Goal: Task Accomplishment & Management: Use online tool/utility

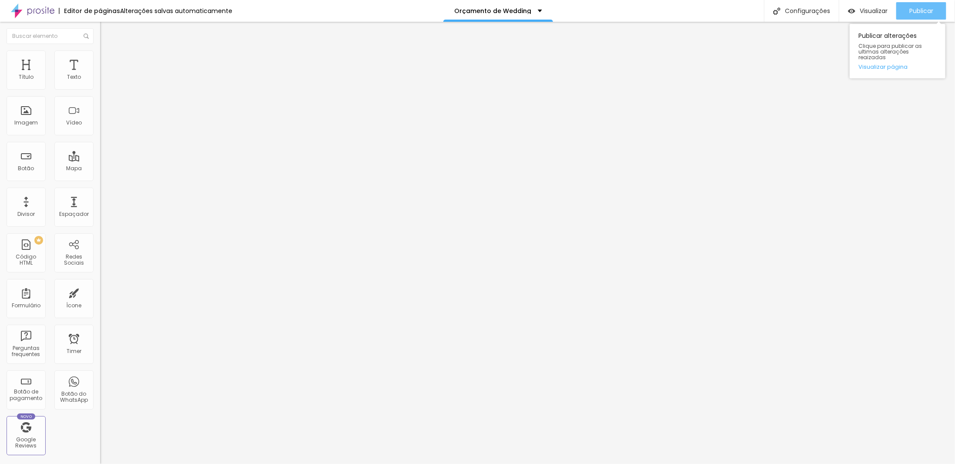
click at [927, 13] on span "Publicar" at bounding box center [921, 10] width 24 height 7
click at [917, 5] on div "Publicar" at bounding box center [921, 10] width 24 height 17
click at [108, 60] on span "Estilo" at bounding box center [114, 56] width 13 height 7
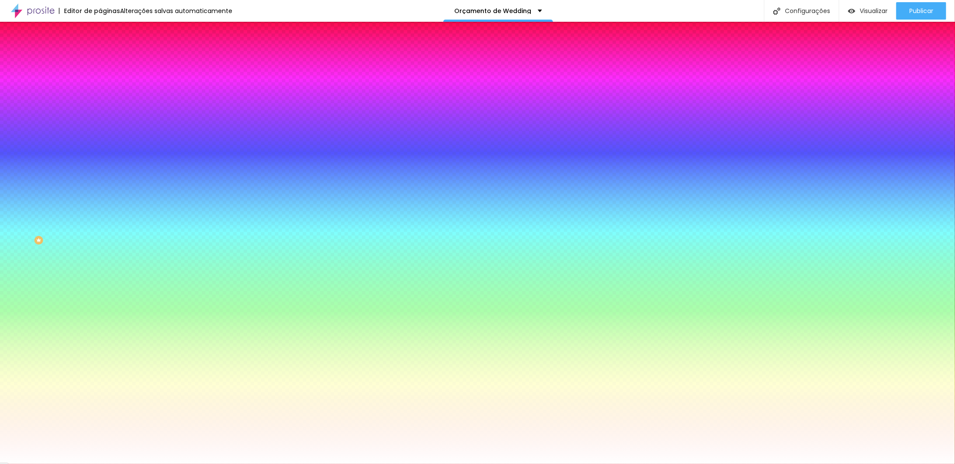
click at [100, 50] on li "Conteúdo" at bounding box center [150, 46] width 100 height 9
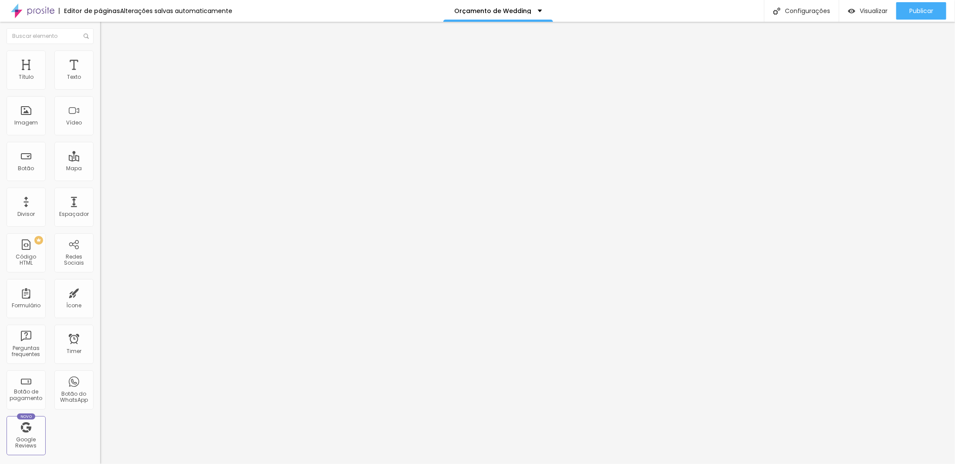
click at [100, 79] on span "Encaixotado" at bounding box center [117, 75] width 34 height 7
click at [100, 93] on span "Completo" at bounding box center [113, 88] width 27 height 7
click at [108, 61] on span "Avançado" at bounding box center [122, 64] width 29 height 7
type input "15"
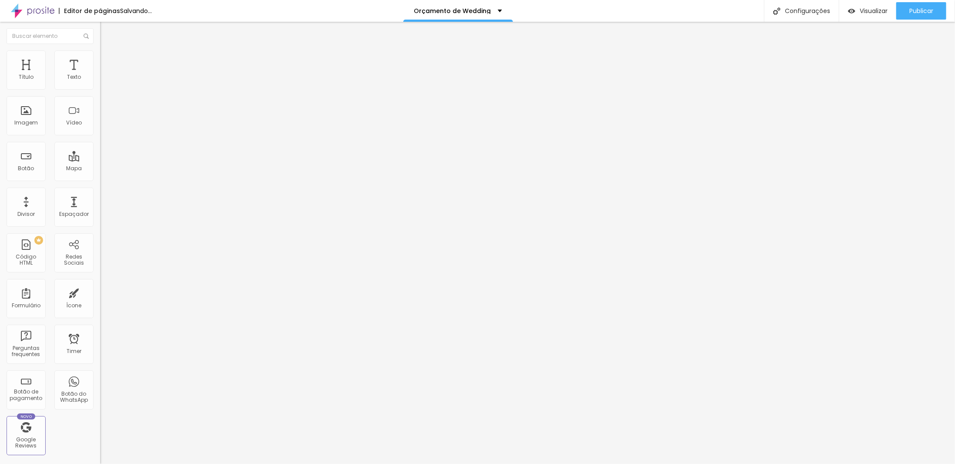
type input "10"
type input "15"
type input "20"
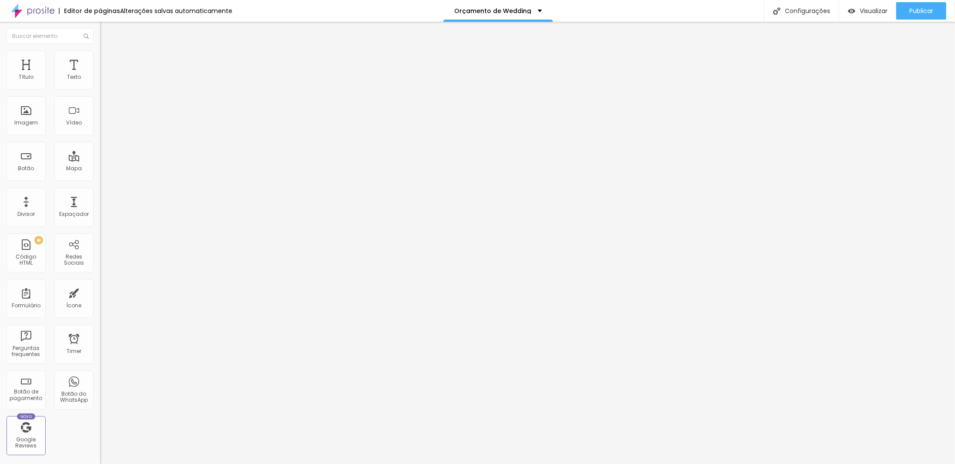
type input "20"
type input "25"
type input "30"
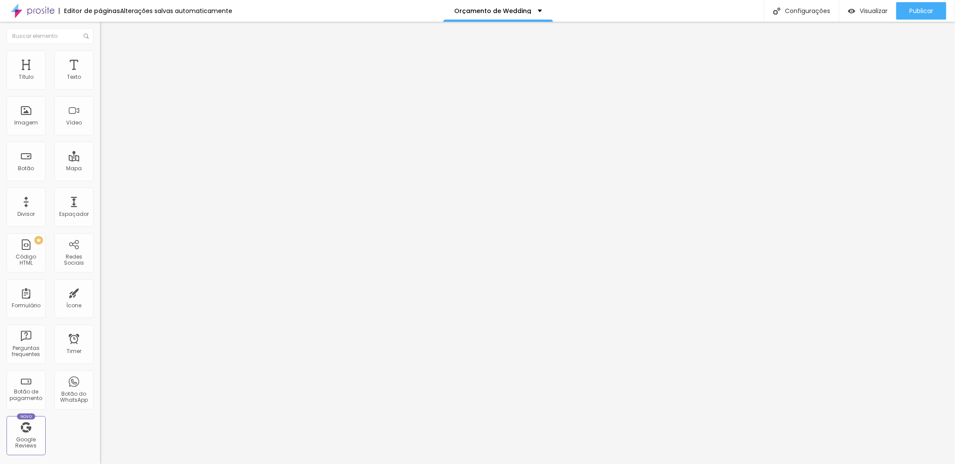
type input "25"
type input "20"
type input "25"
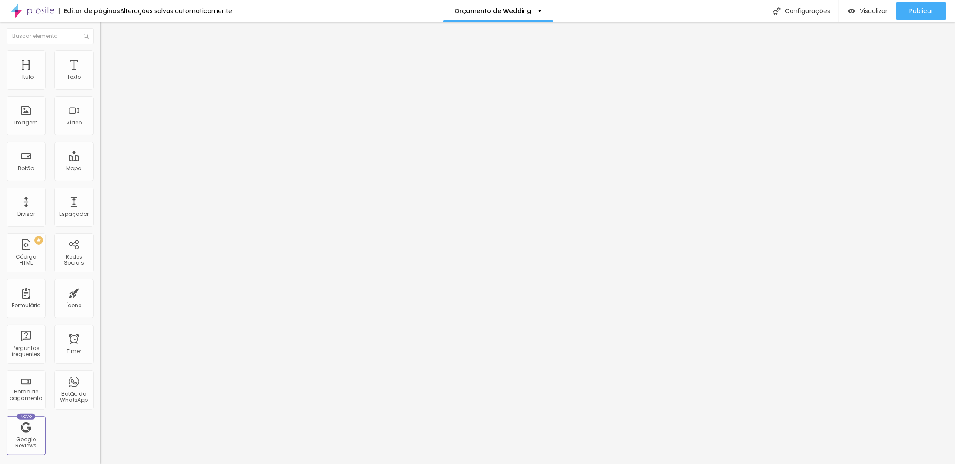
type input "25"
drag, startPoint x: 56, startPoint y: 87, endPoint x: 63, endPoint y: 91, distance: 8.8
type input "25"
click at [100, 169] on input "range" at bounding box center [128, 172] width 56 height 7
type input "21"
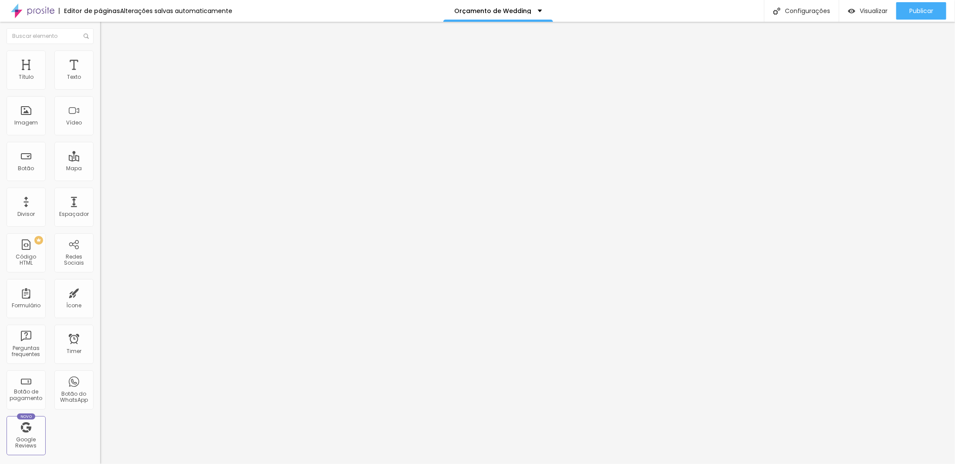
type input "21"
type input "30"
type input "36"
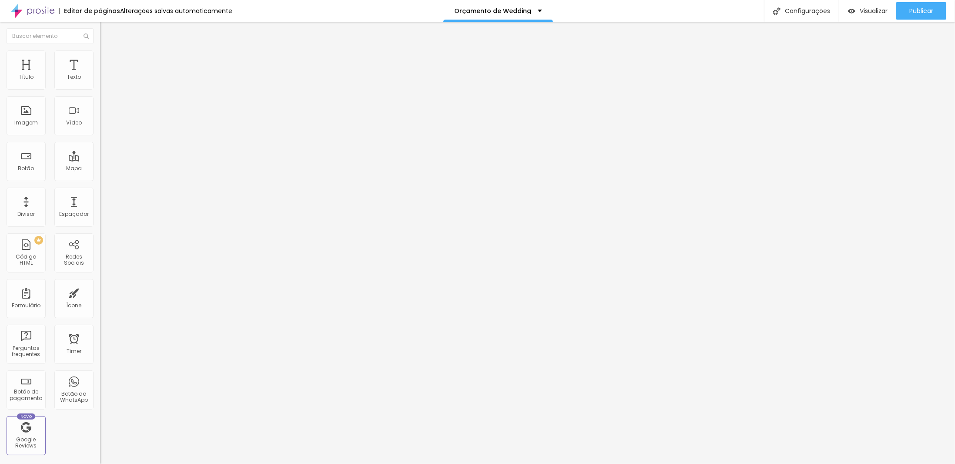
type input "45"
type input "54"
type input "60"
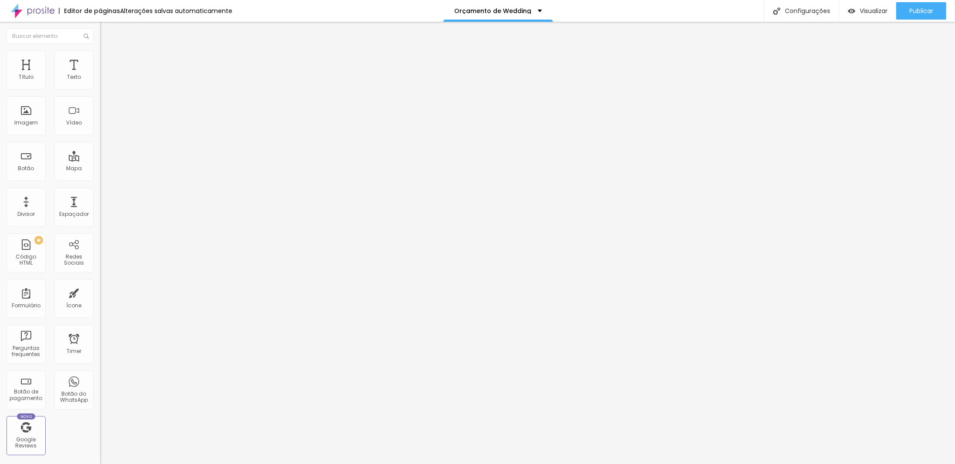
type input "60"
type input "63"
type input "66"
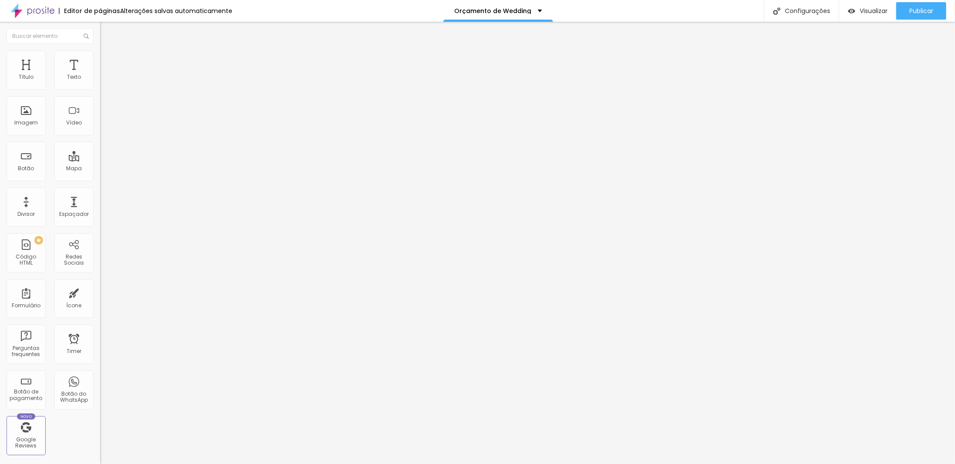
type input "69"
type input "75"
type input "78"
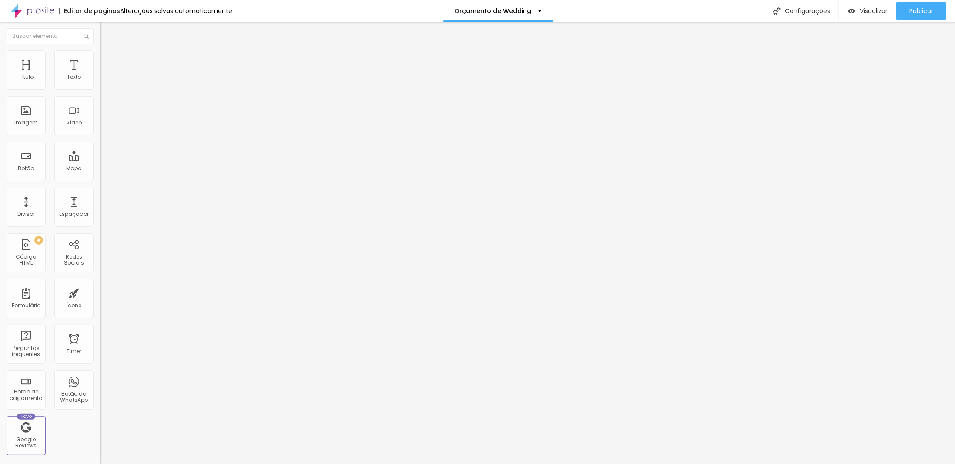
type input "78"
type input "81"
type input "87"
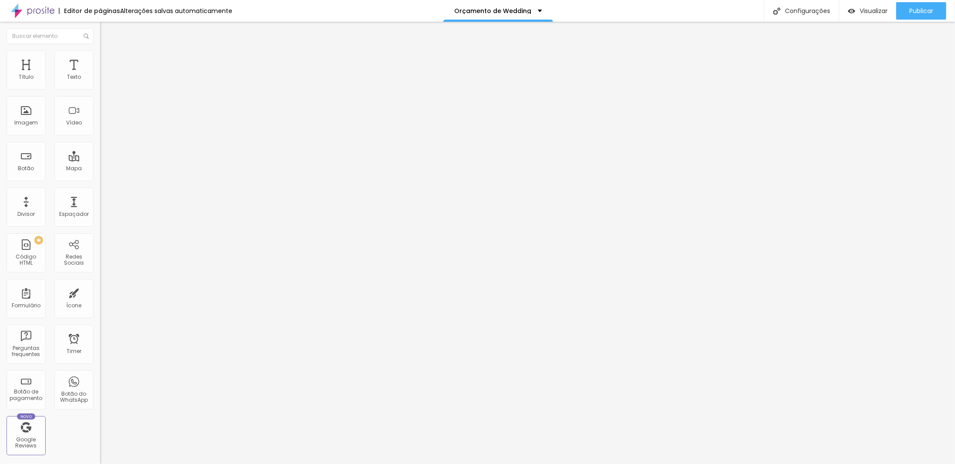
type input "69"
type input "48"
type input "39"
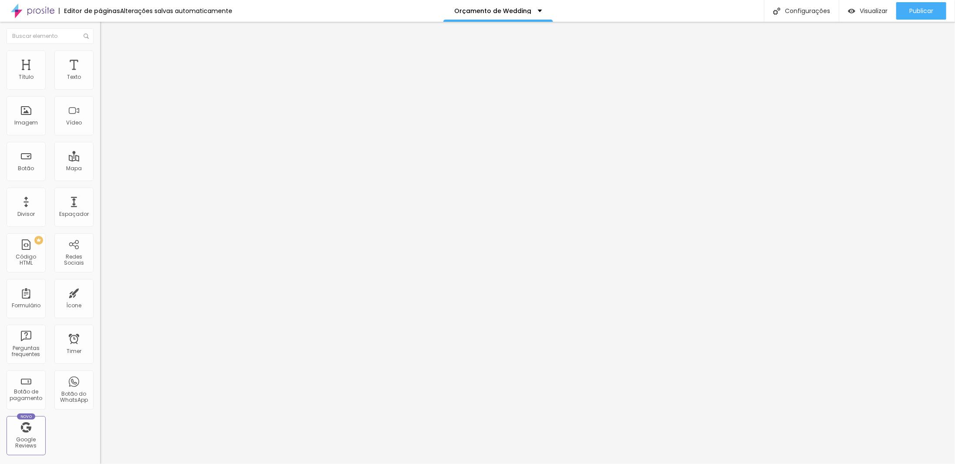
type input "39"
type input "24"
type input "18"
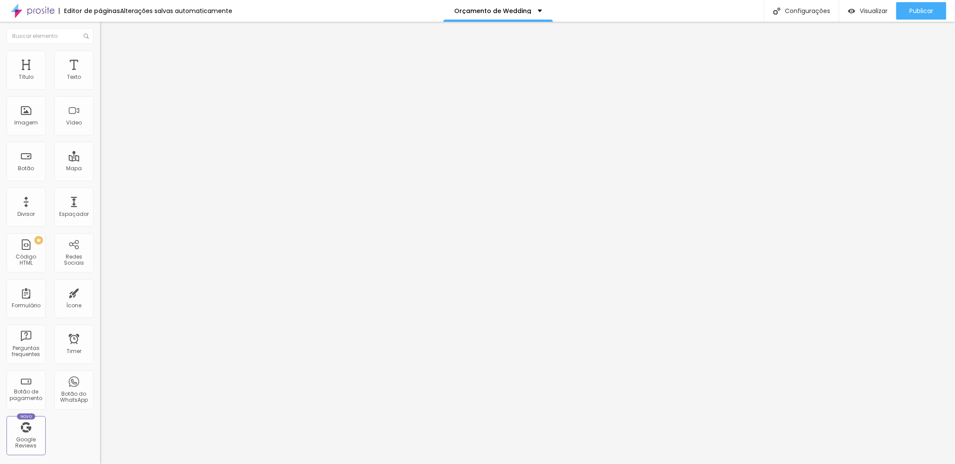
type input "9"
type input "6"
type input "0"
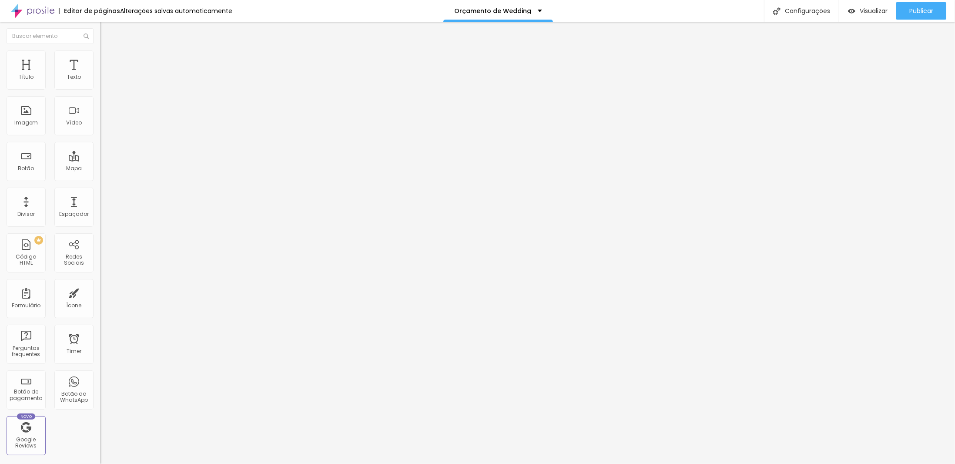
type input "0"
type input "9"
type input "24"
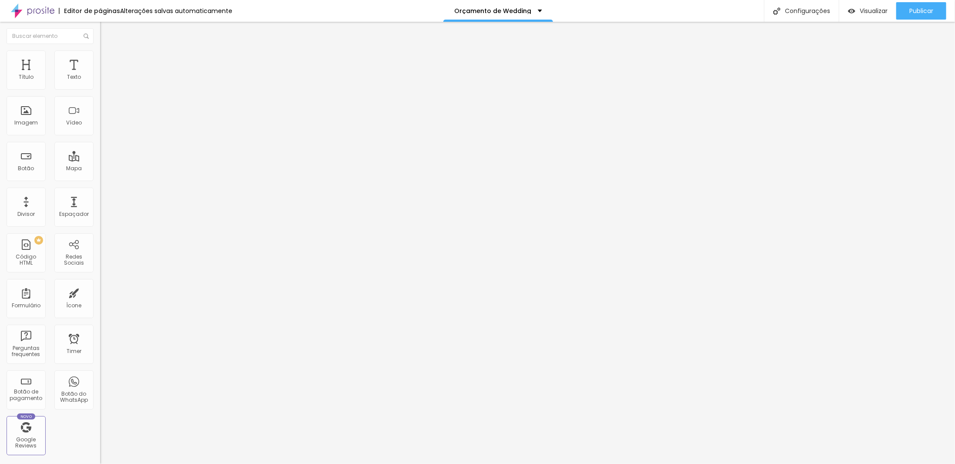
type input "30"
type input "33"
click at [100, 292] on input "range" at bounding box center [128, 295] width 56 height 7
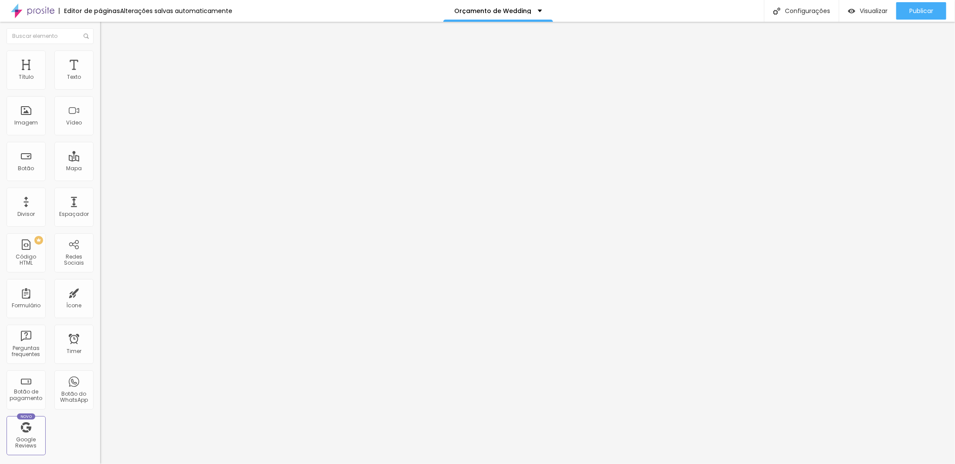
scroll to position [0, 0]
type input "30"
click at [100, 54] on img at bounding box center [104, 54] width 8 height 8
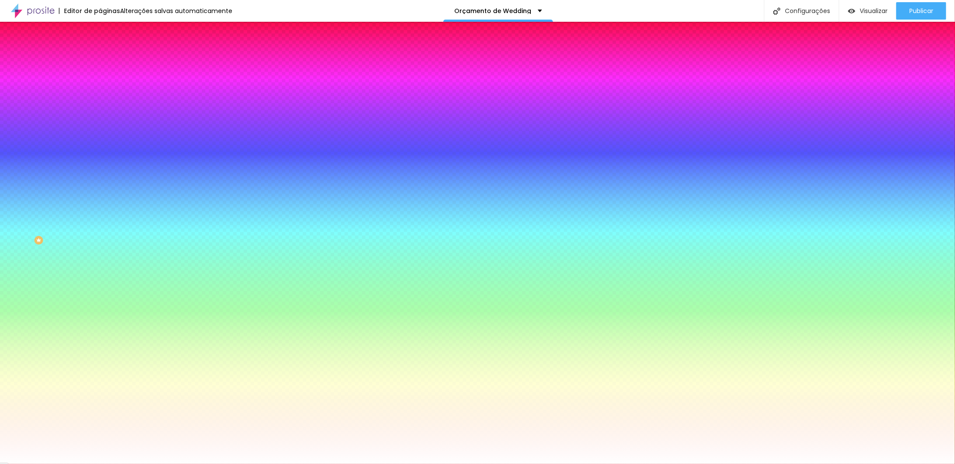
click at [100, 59] on li "Avançado" at bounding box center [150, 63] width 100 height 9
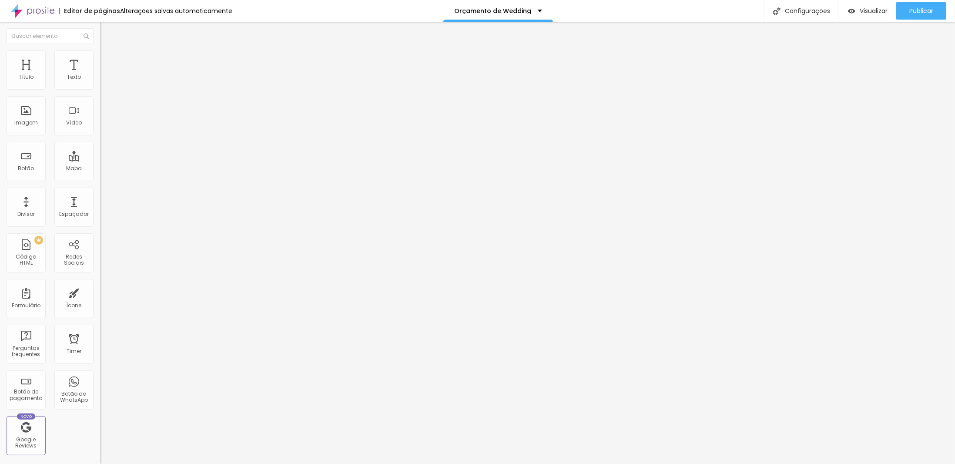
click at [100, 50] on img at bounding box center [104, 46] width 8 height 8
click at [108, 64] on span "Avançado" at bounding box center [122, 64] width 29 height 7
type input "5"
type input "3"
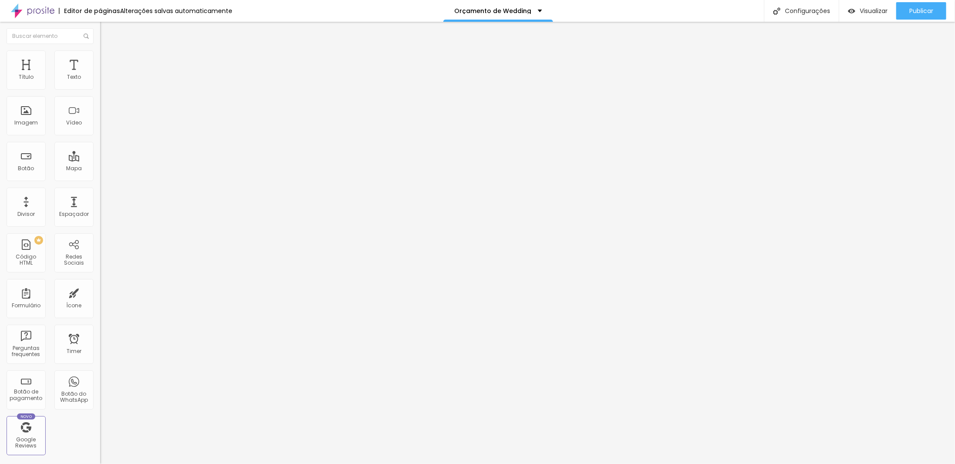
type input "30"
click at [100, 75] on span "Adicionar imagem" at bounding box center [128, 70] width 56 height 7
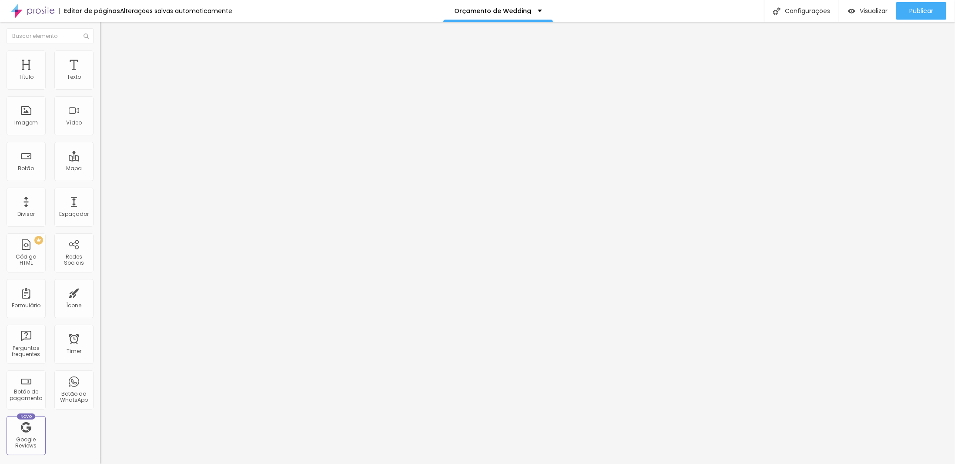
click at [108, 60] on span "Estilo" at bounding box center [114, 56] width 13 height 7
click at [100, 59] on img at bounding box center [104, 63] width 8 height 8
type input "19"
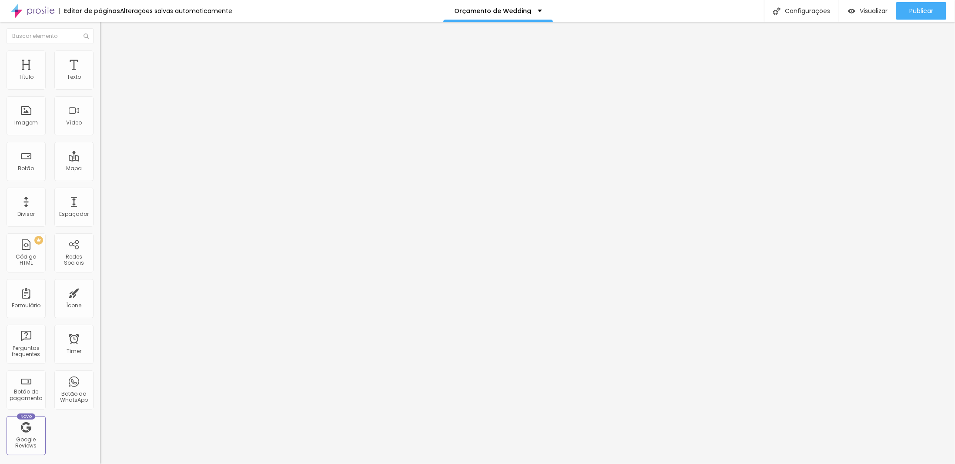
type input "19"
type input "18"
type input "16"
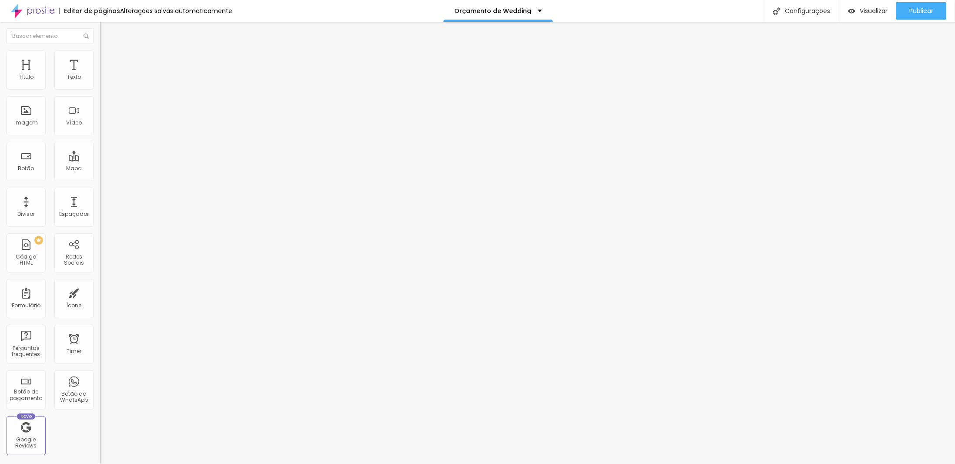
type input "15"
type input "14"
type input "13"
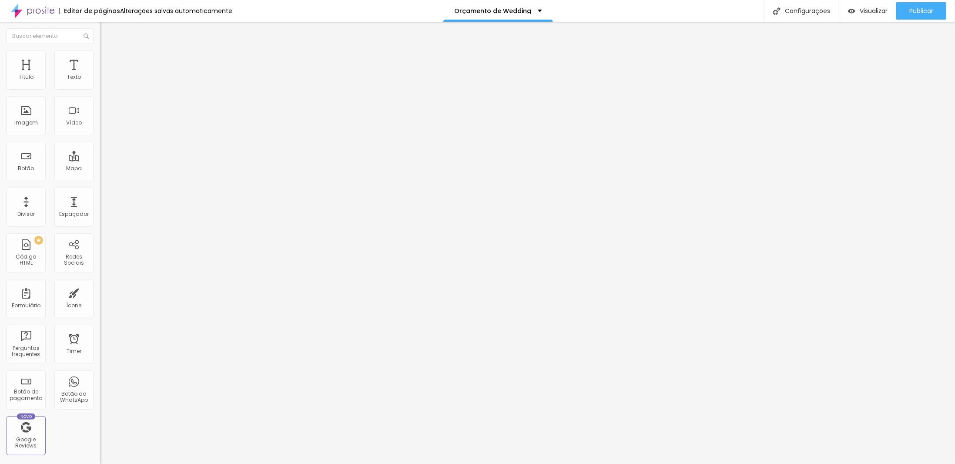
type input "13"
type input "11"
type input "9"
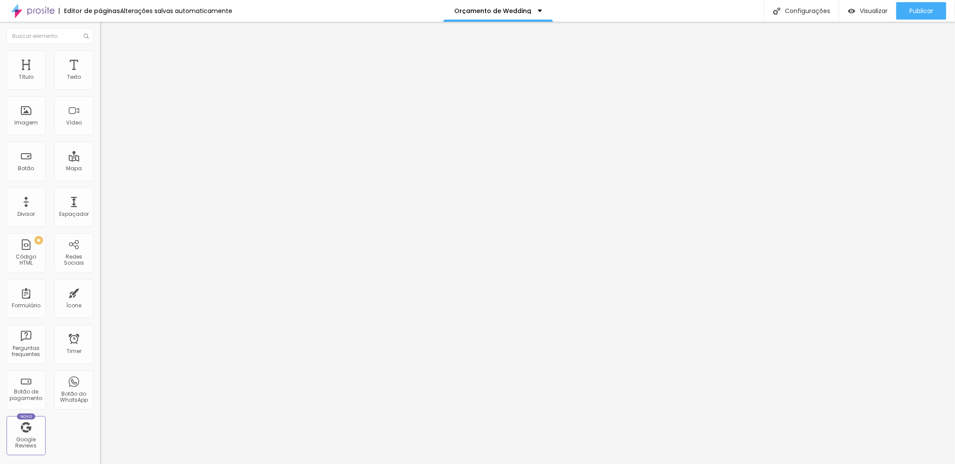
type input "6"
type input "4"
type input "2"
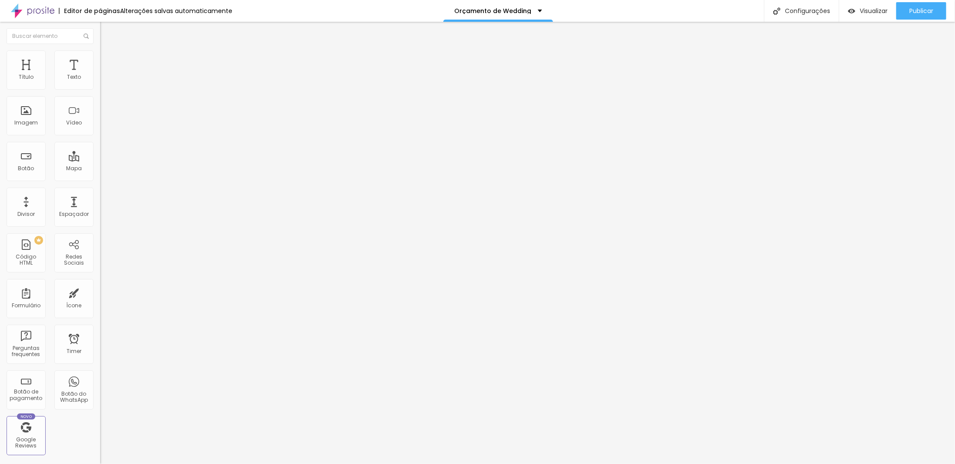
type input "2"
type input "0"
drag, startPoint x: 30, startPoint y: 83, endPoint x: 3, endPoint y: 90, distance: 28.2
type input "0"
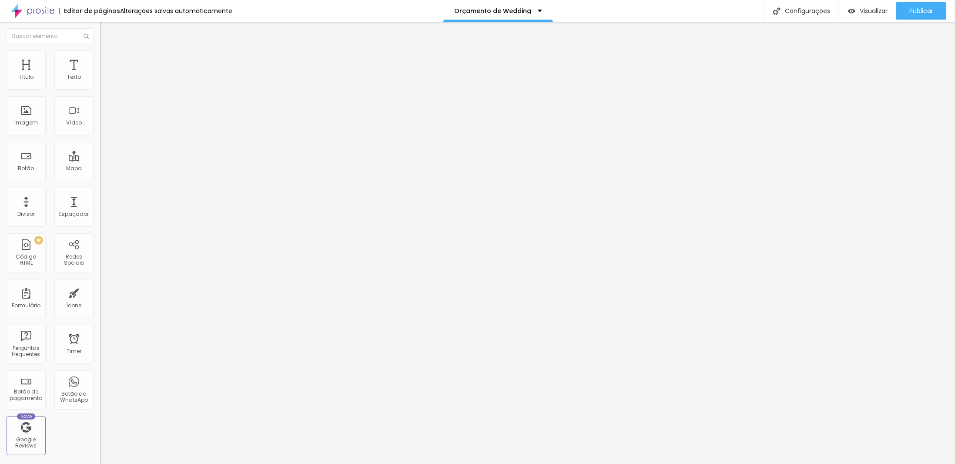
click at [100, 169] on input "range" at bounding box center [128, 172] width 56 height 7
type input "4"
type input "3"
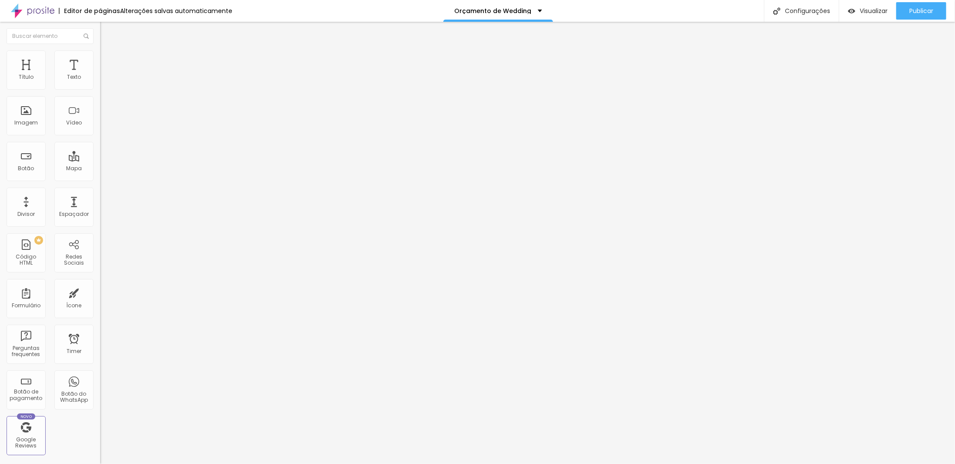
type input "0"
drag, startPoint x: 22, startPoint y: 101, endPoint x: -8, endPoint y: 102, distance: 29.6
type input "0"
click at [100, 292] on input "range" at bounding box center [128, 295] width 56 height 7
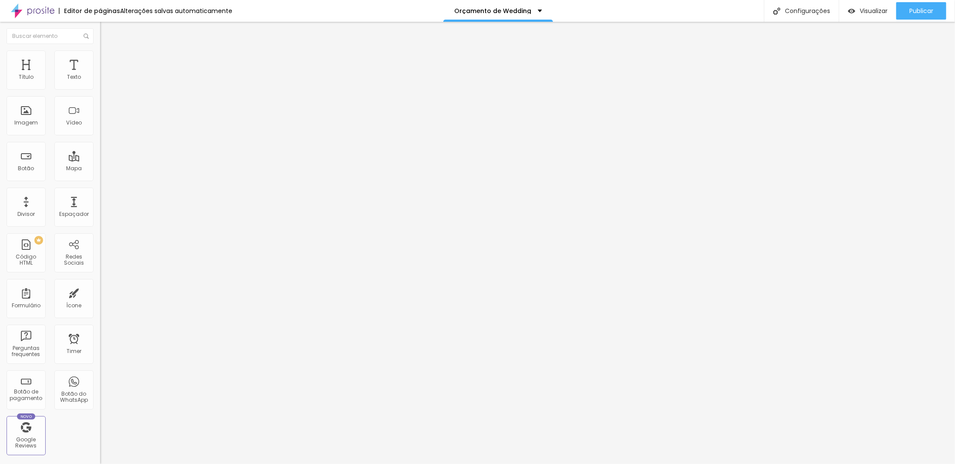
click at [100, 54] on img at bounding box center [104, 54] width 8 height 8
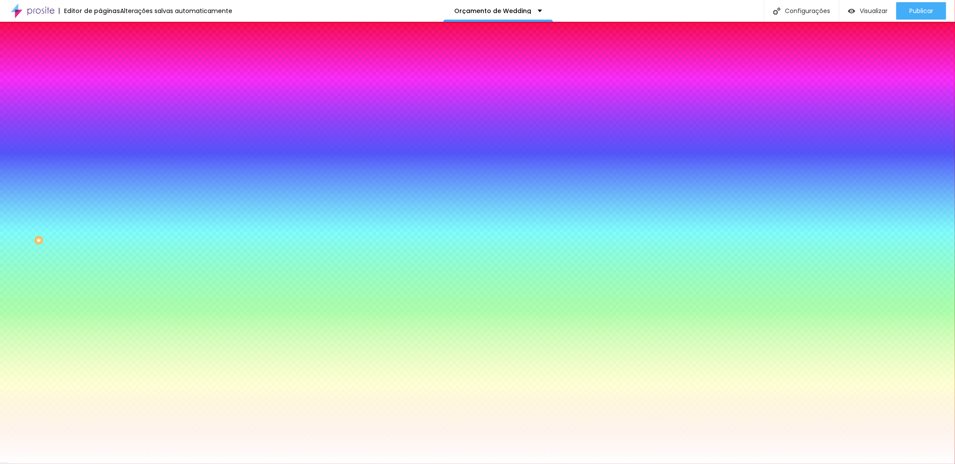
click at [100, 59] on li "Avançado" at bounding box center [150, 63] width 100 height 9
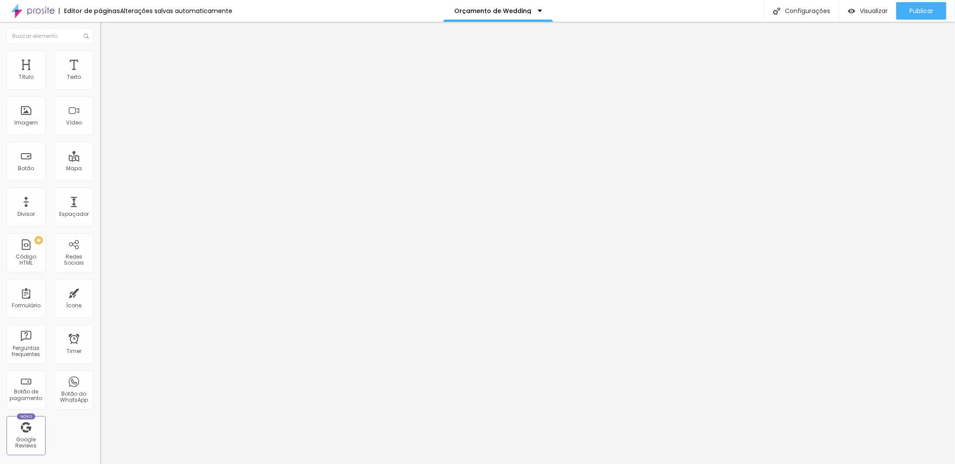
type input "15"
type input "10"
type input "5"
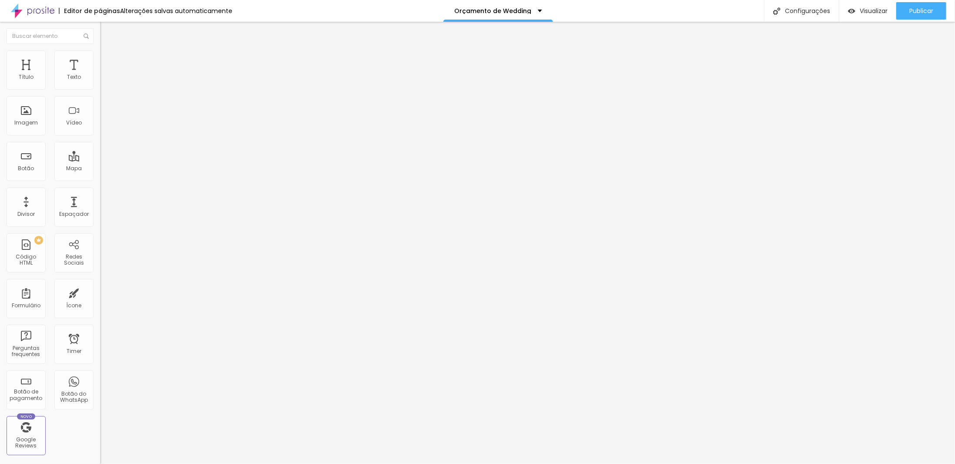
type input "5"
type input "0"
drag, startPoint x: 37, startPoint y: 83, endPoint x: -13, endPoint y: 90, distance: 50.0
type input "0"
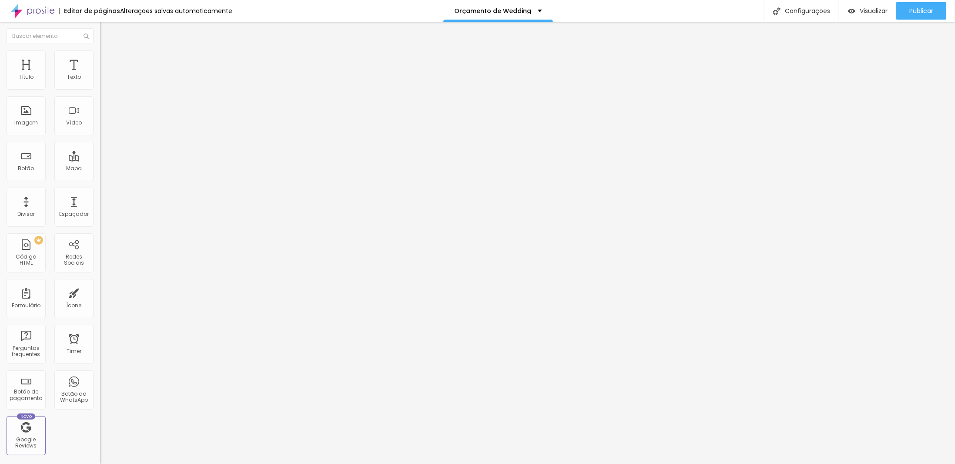
click at [100, 169] on input "range" at bounding box center [128, 172] width 56 height 7
click at [100, 57] on li "Avançado" at bounding box center [150, 54] width 100 height 9
click at [100, 50] on li "Estilo" at bounding box center [150, 46] width 100 height 9
click at [108, 61] on span "Avançado" at bounding box center [122, 64] width 29 height 7
click at [100, 57] on li "Estilo" at bounding box center [150, 54] width 100 height 9
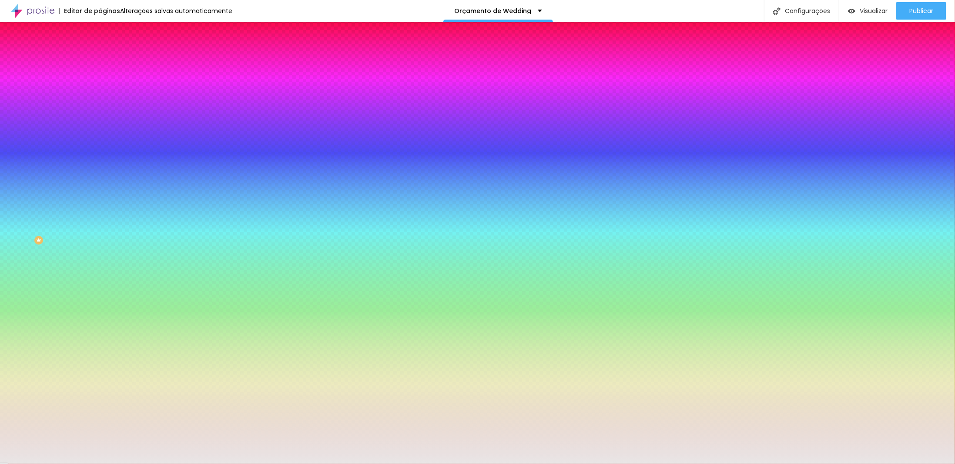
scroll to position [0, 0]
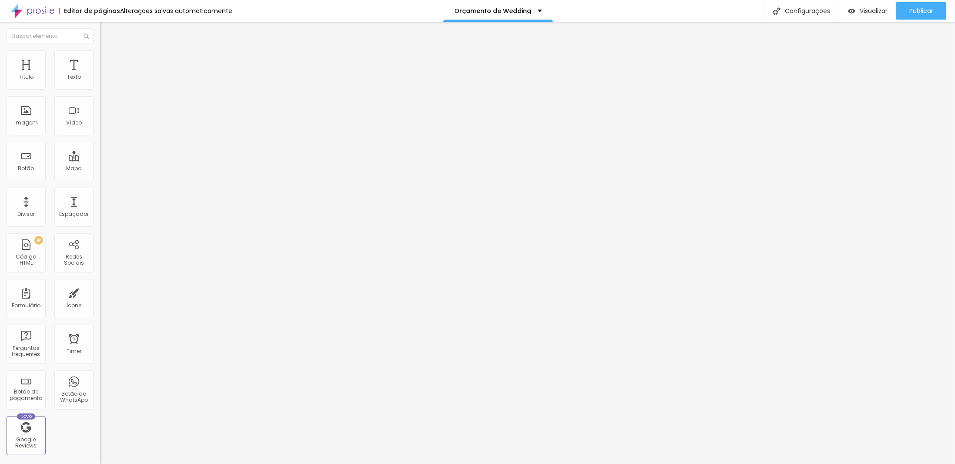
click at [100, 55] on img at bounding box center [104, 54] width 8 height 8
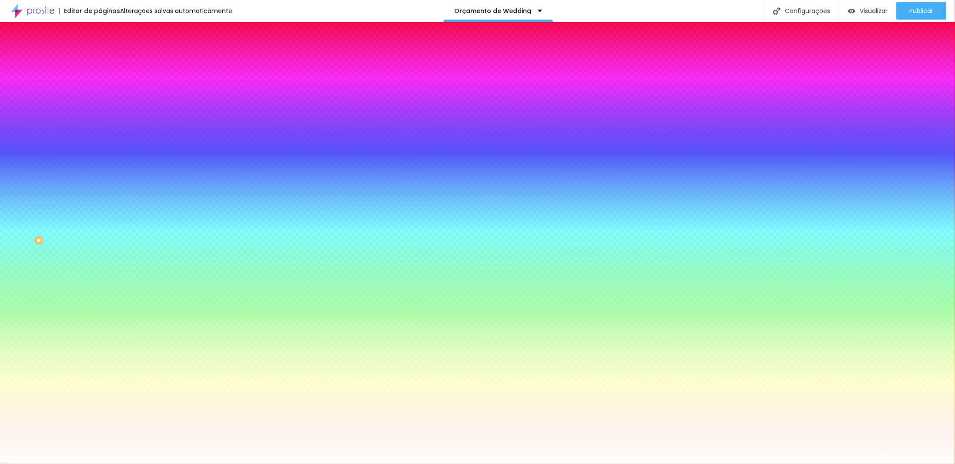
click at [100, 91] on input "#FFFFFF" at bounding box center [152, 87] width 104 height 9
paste input "E9E6E6"
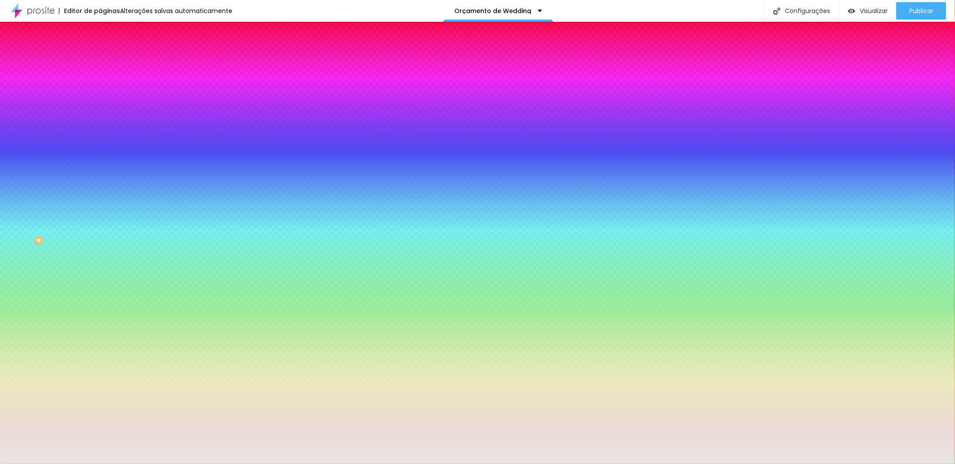
type input "#E9E6E6"
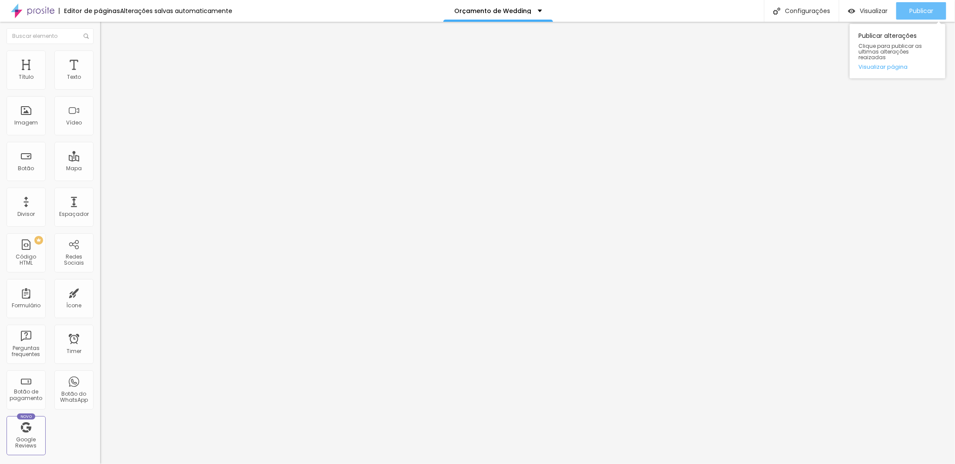
click at [915, 10] on span "Publicar" at bounding box center [921, 10] width 24 height 7
click at [71, 80] on div "Texto" at bounding box center [74, 77] width 14 height 6
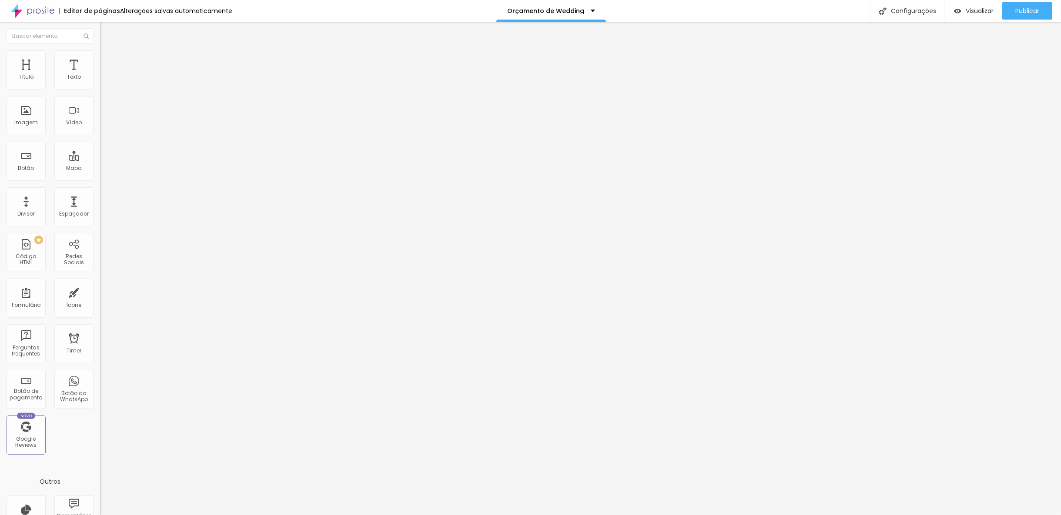
click at [108, 60] on span "Estilo" at bounding box center [114, 56] width 13 height 7
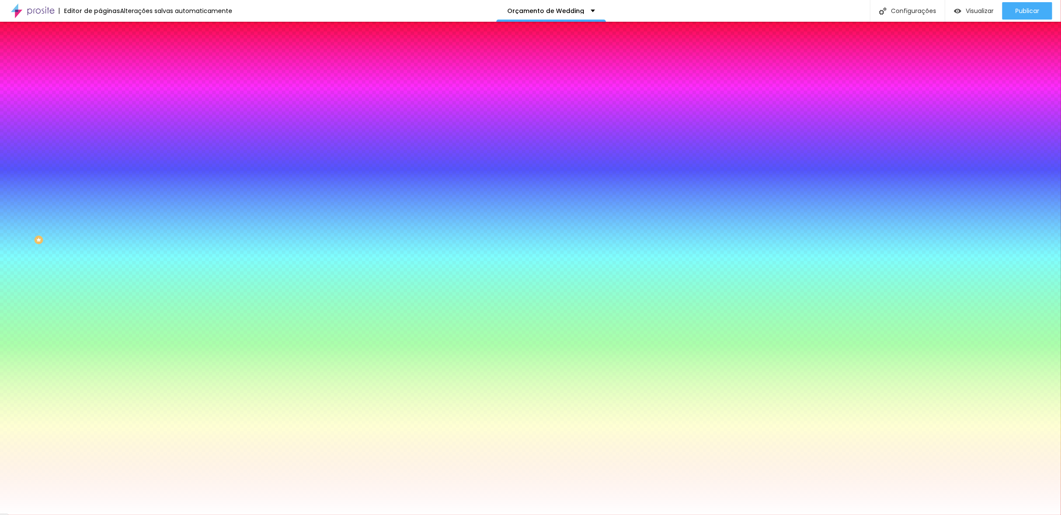
click at [100, 59] on li "Avançado" at bounding box center [150, 63] width 100 height 9
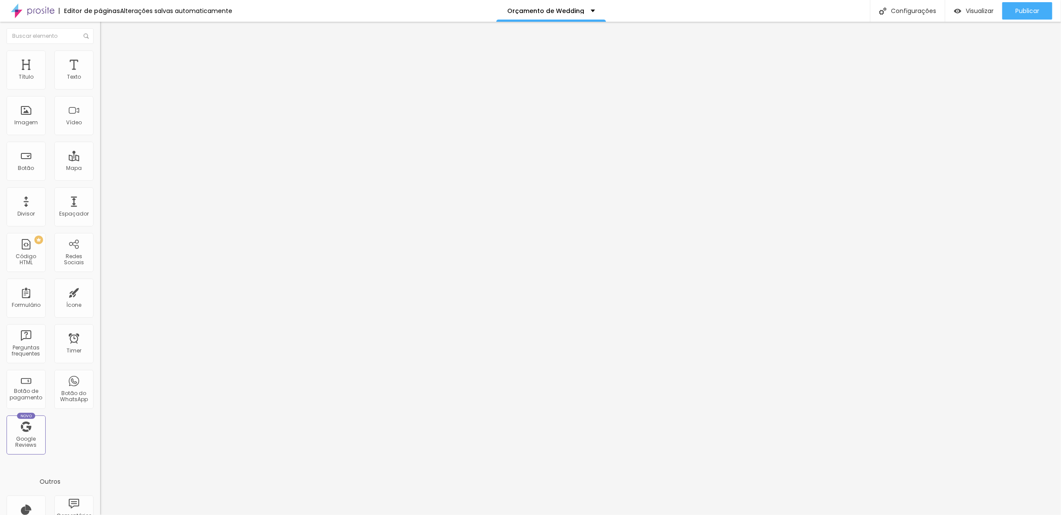
type input "15"
type input "10"
type input "15"
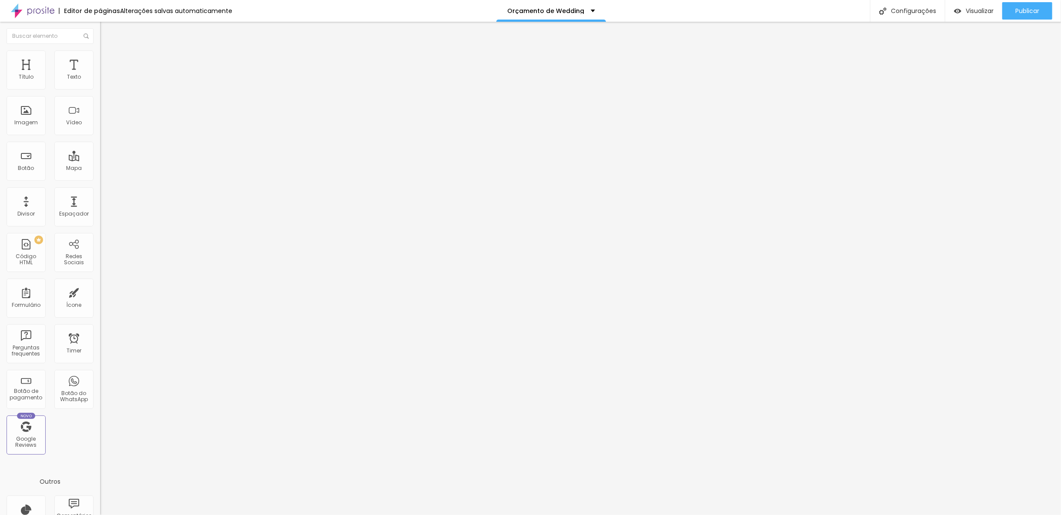
type input "15"
drag, startPoint x: 35, startPoint y: 86, endPoint x: 31, endPoint y: 88, distance: 4.9
type input "15"
click at [100, 169] on input "range" at bounding box center [128, 172] width 56 height 7
click at [108, 60] on span "Avançado" at bounding box center [122, 56] width 29 height 7
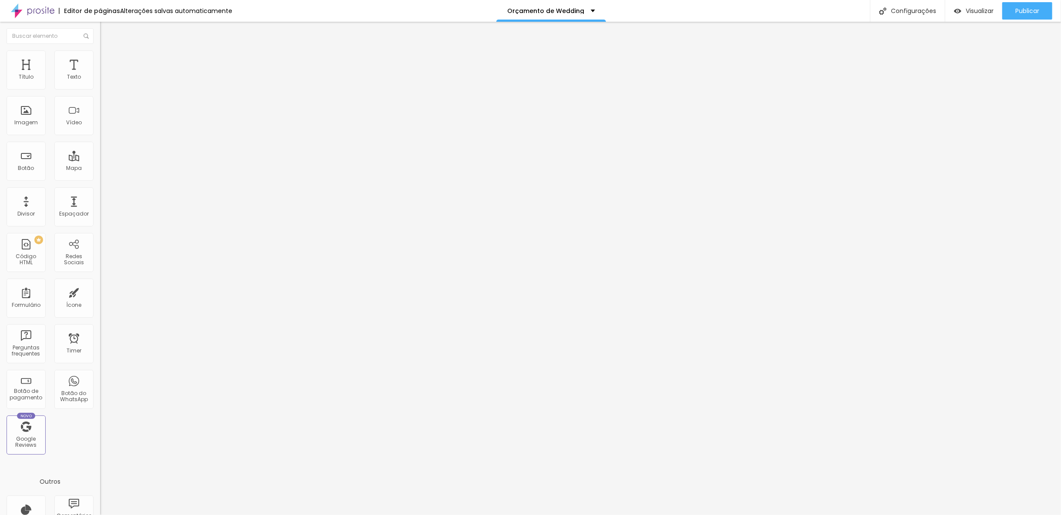
type input "8"
type input "7"
type input "3"
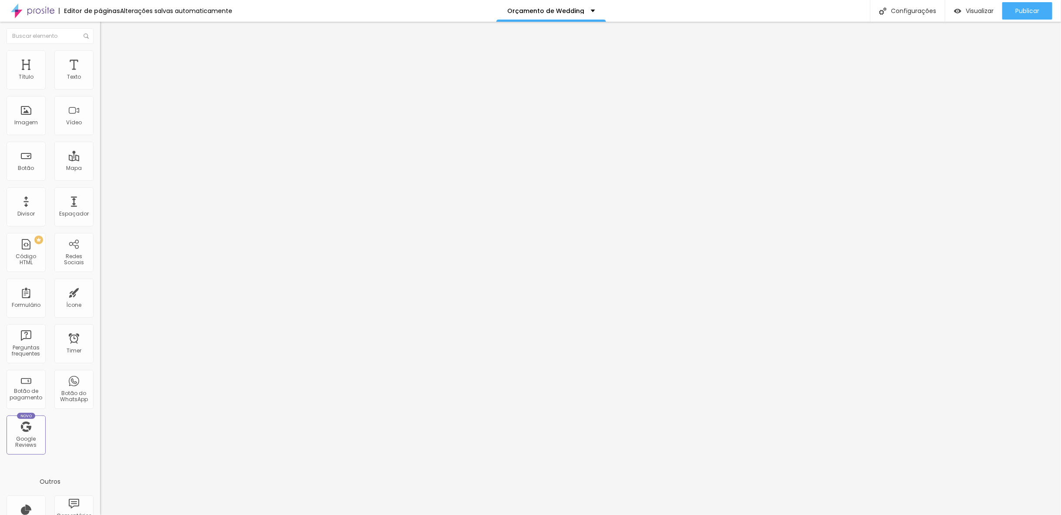
type input "3"
type input "2"
type input "0"
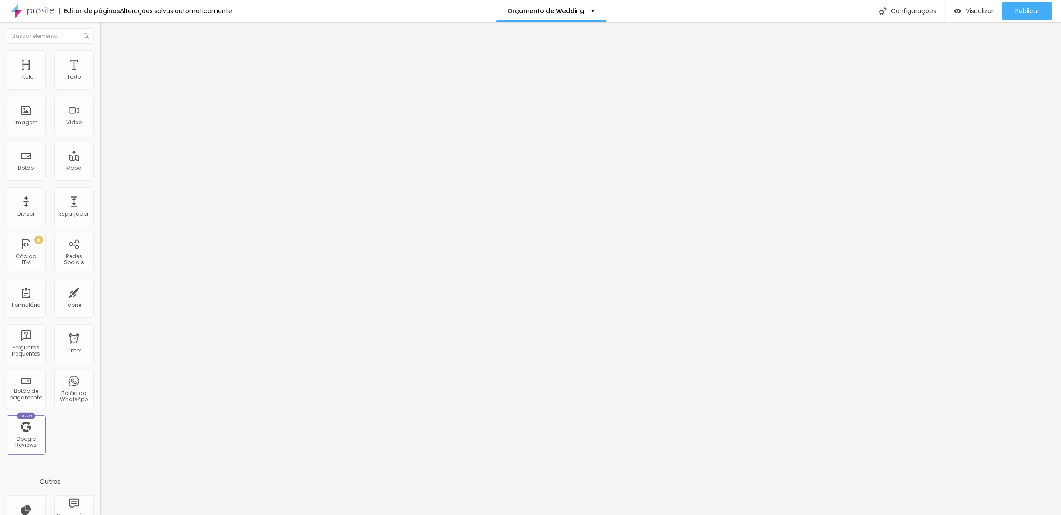
type input "1"
type input "3"
type input "5"
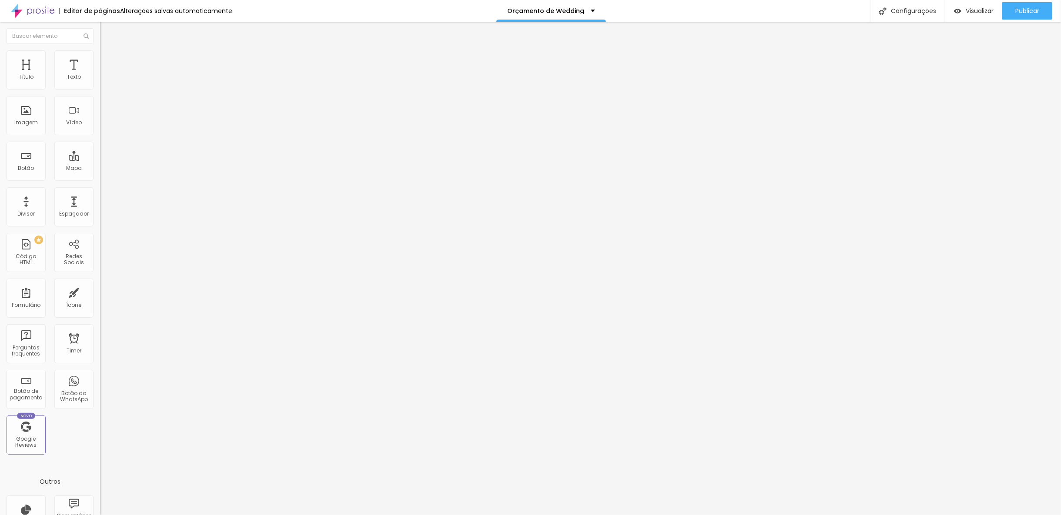
type input "5"
type input "6"
type input "9"
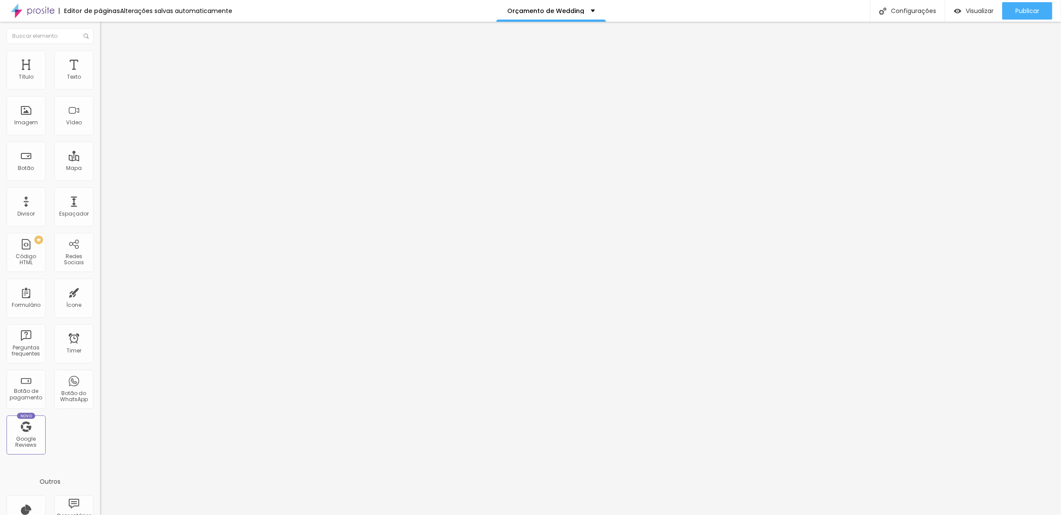
type input "10"
type input "12"
type input "13"
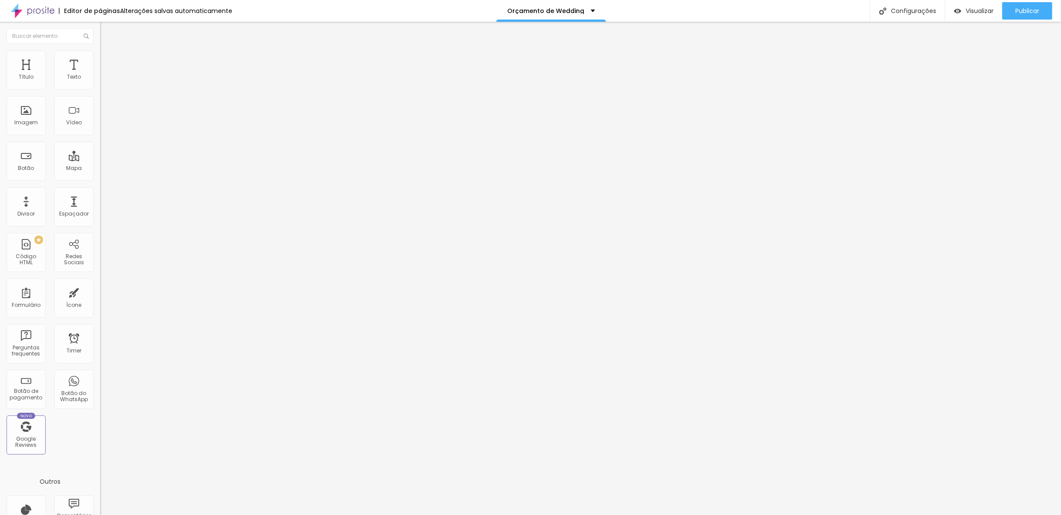
type input "13"
type input "15"
type input "16"
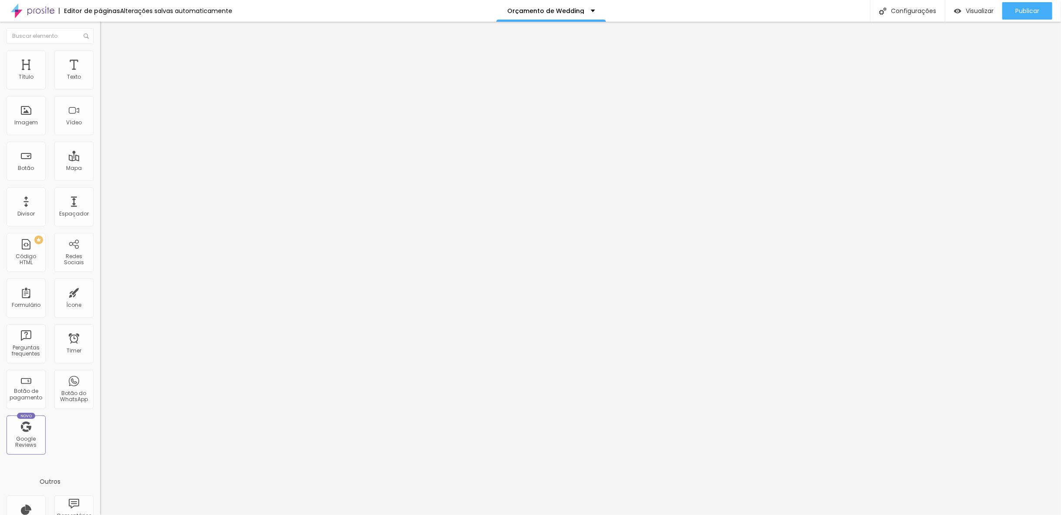
type input "18"
type input "19"
type input "18"
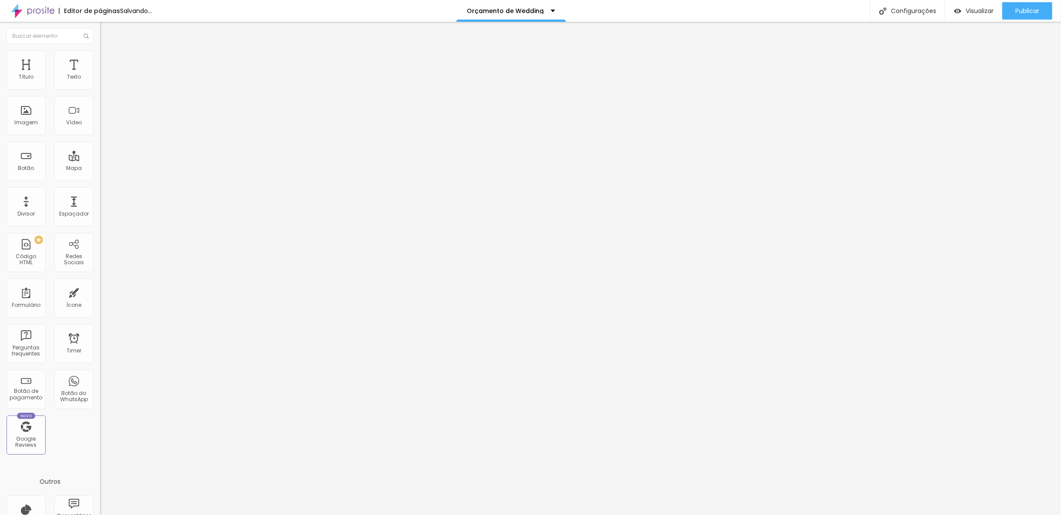
type input "18"
type input "17"
type input "16"
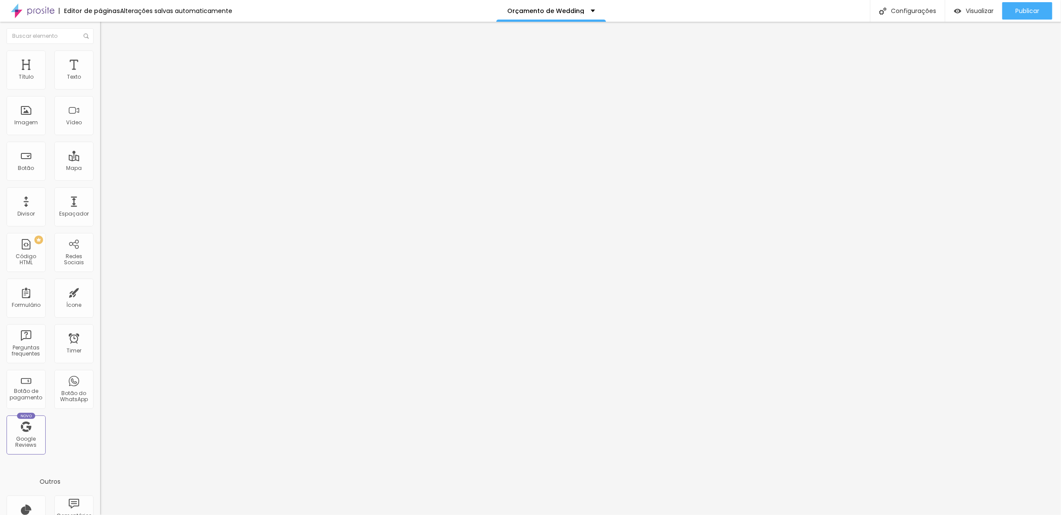
type input "15"
type input "14"
type input "13"
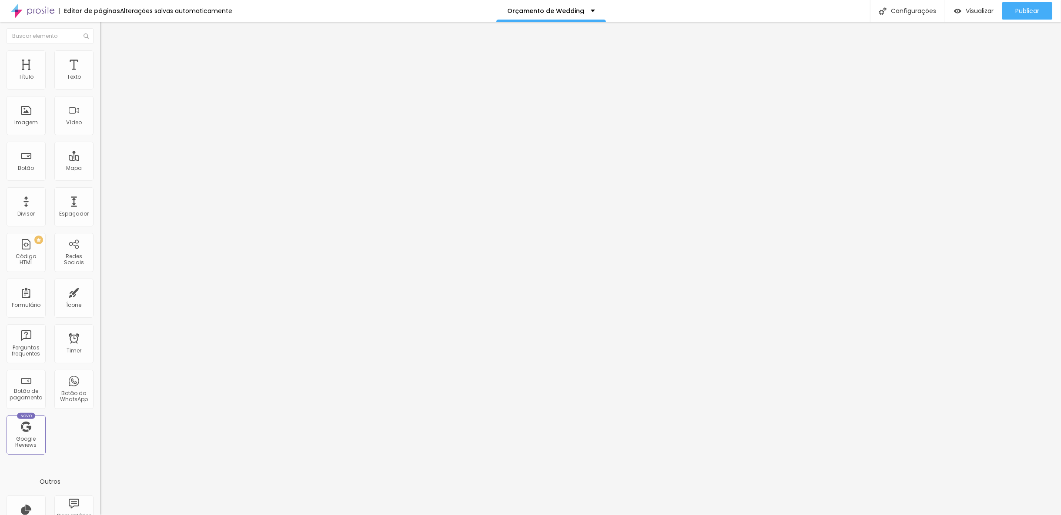
type input "13"
type input "12"
type input "10"
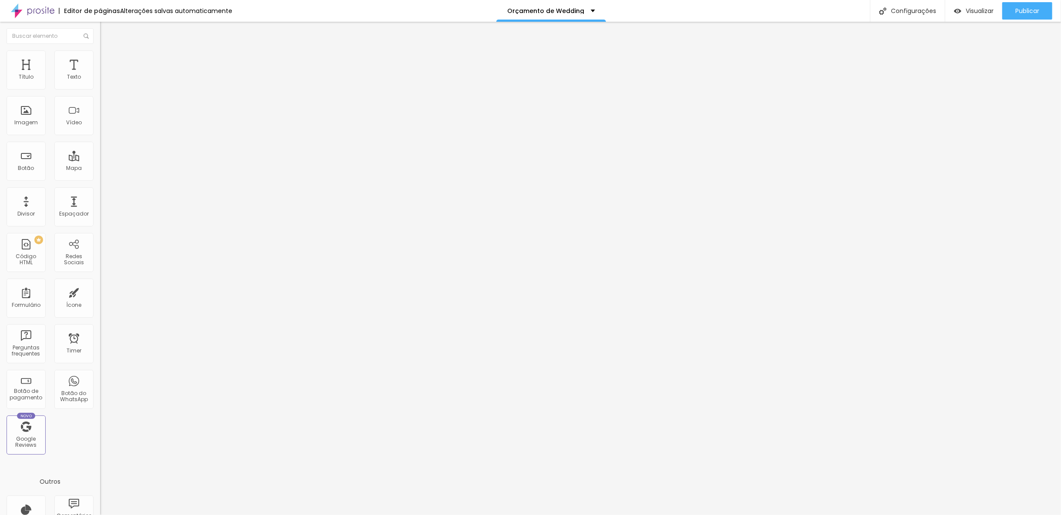
type input "9"
type input "8"
type input "9"
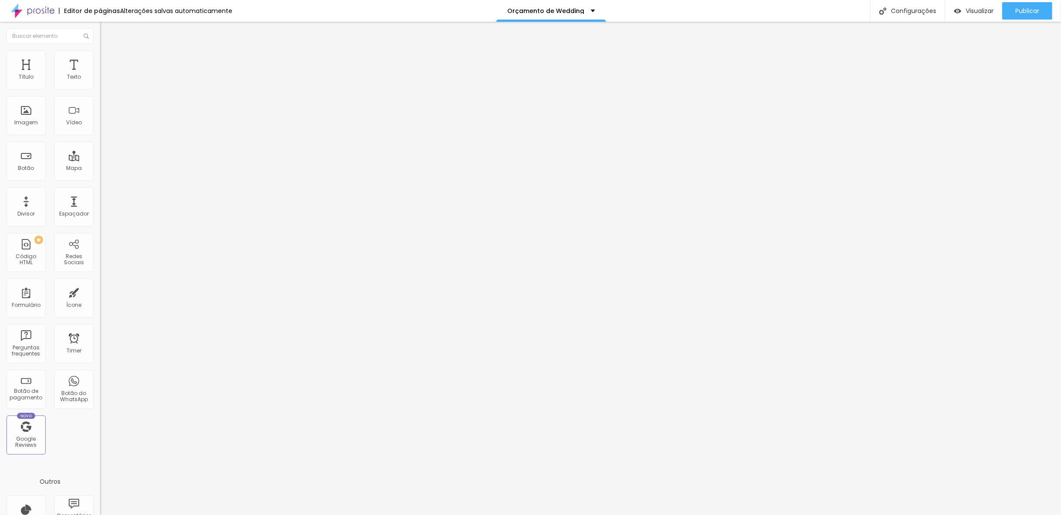
type input "9"
type input "10"
type input "11"
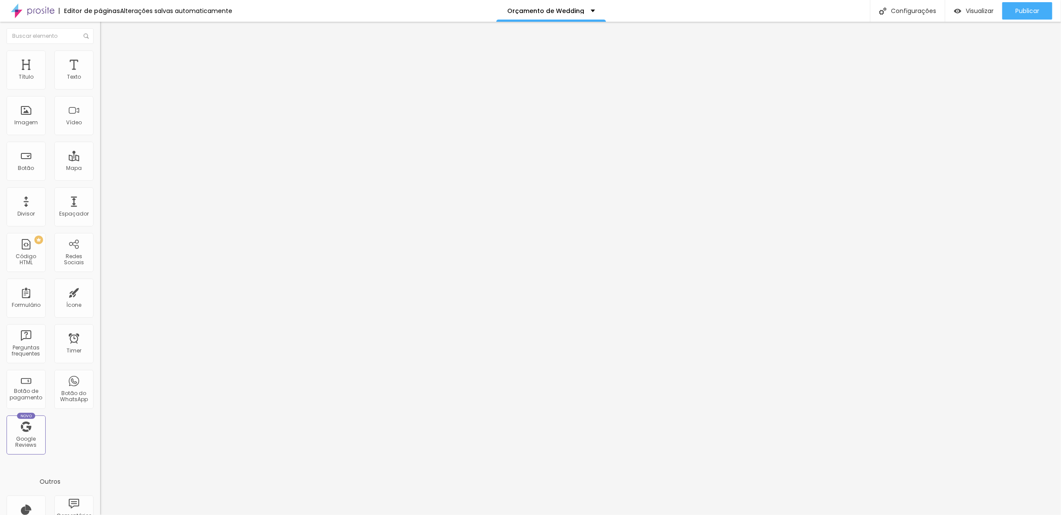
type input "10"
click at [100, 160] on input "range" at bounding box center [128, 163] width 56 height 7
click at [100, 57] on li "Estilo" at bounding box center [150, 54] width 100 height 9
click at [100, 50] on li "Estilo" at bounding box center [150, 54] width 100 height 9
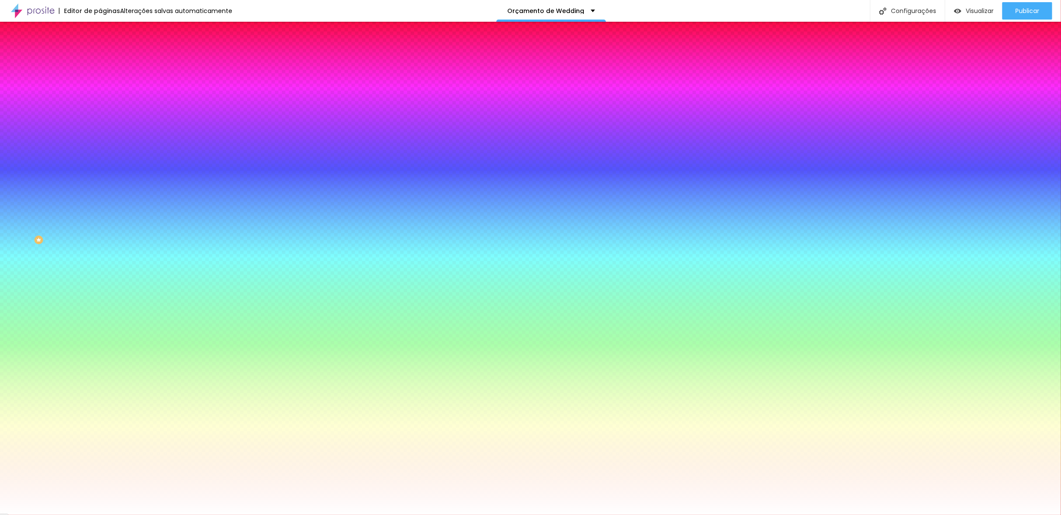
paste input "E9E6E6"
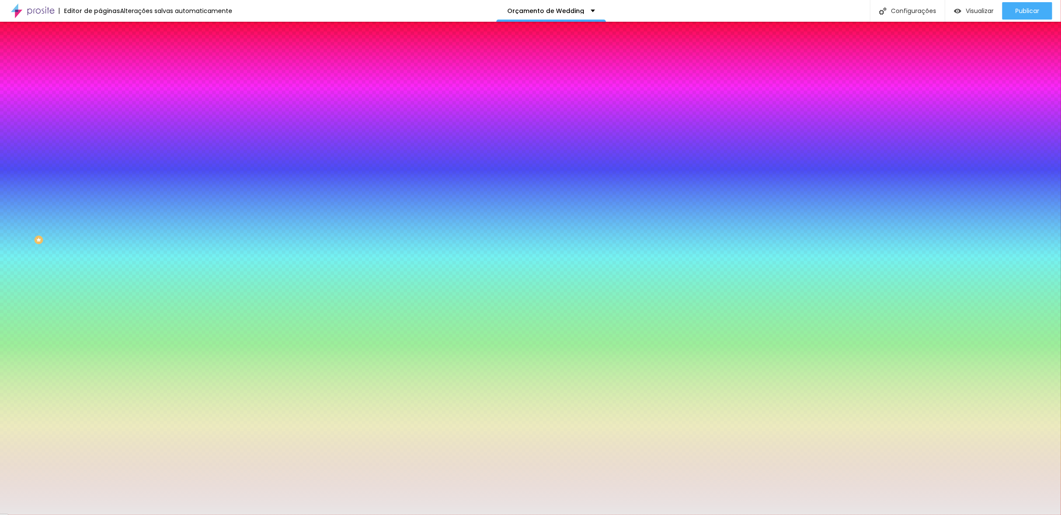
type input "#E9E6E6"
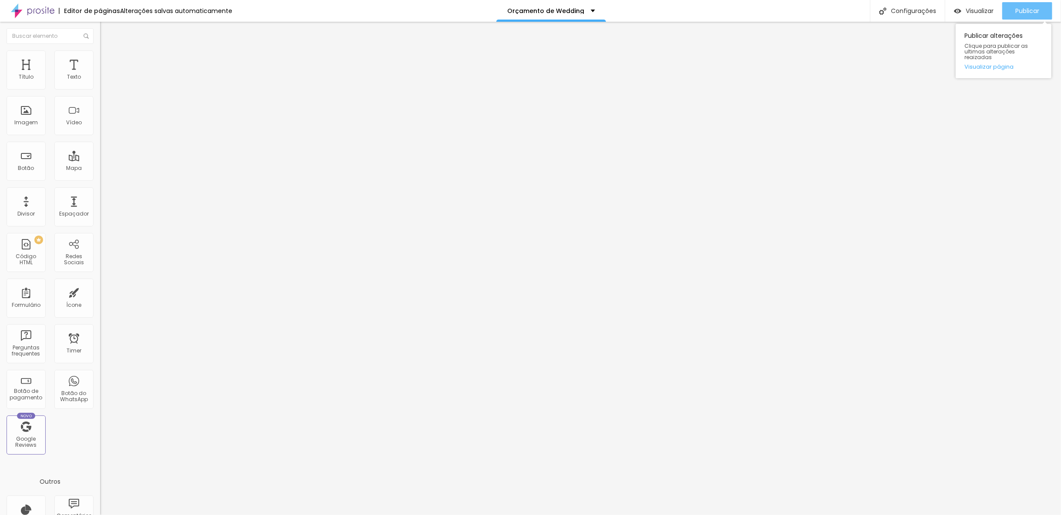
click at [954, 6] on button "Publicar" at bounding box center [1027, 10] width 50 height 17
click at [100, 56] on img at bounding box center [104, 54] width 8 height 8
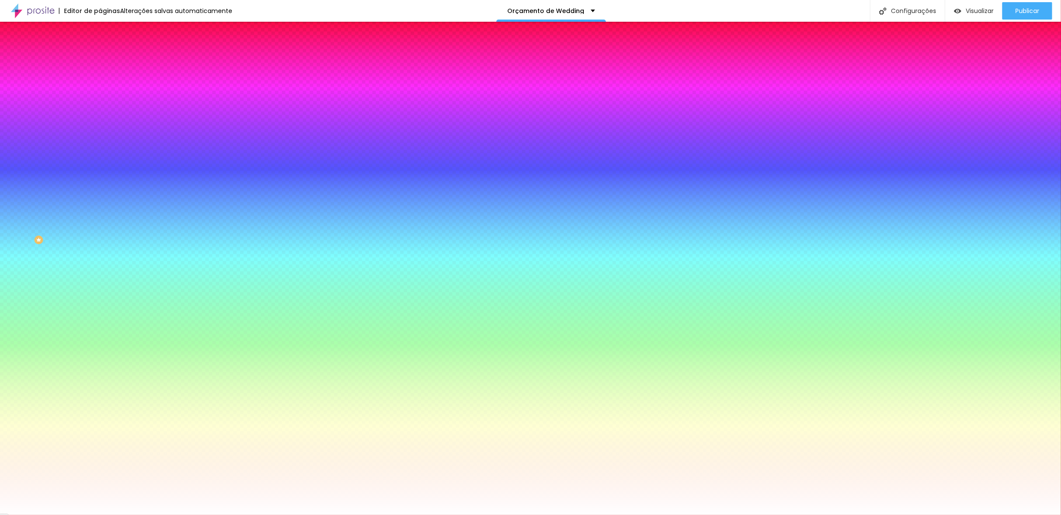
click at [108, 61] on span "Avançado" at bounding box center [122, 64] width 29 height 7
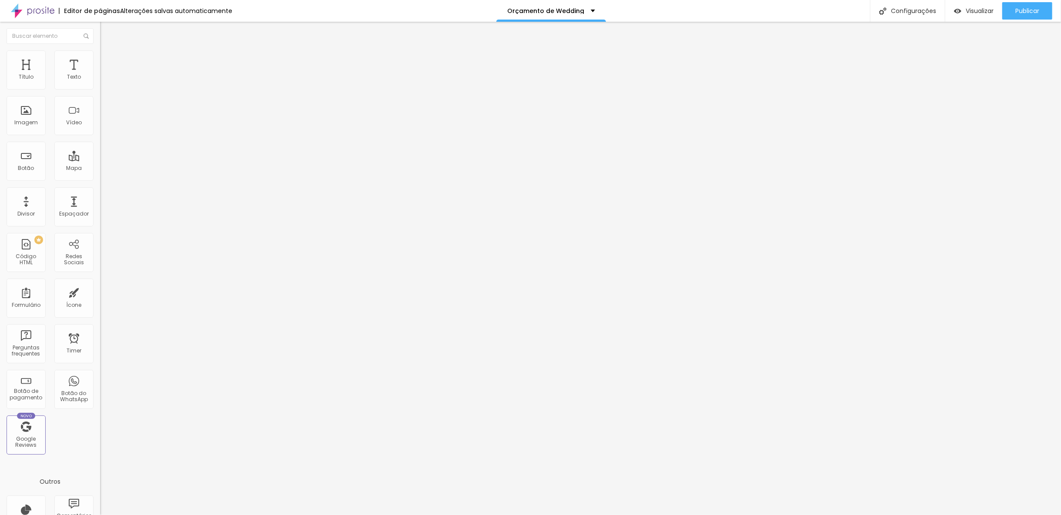
type input "15"
type input "10"
type input "5"
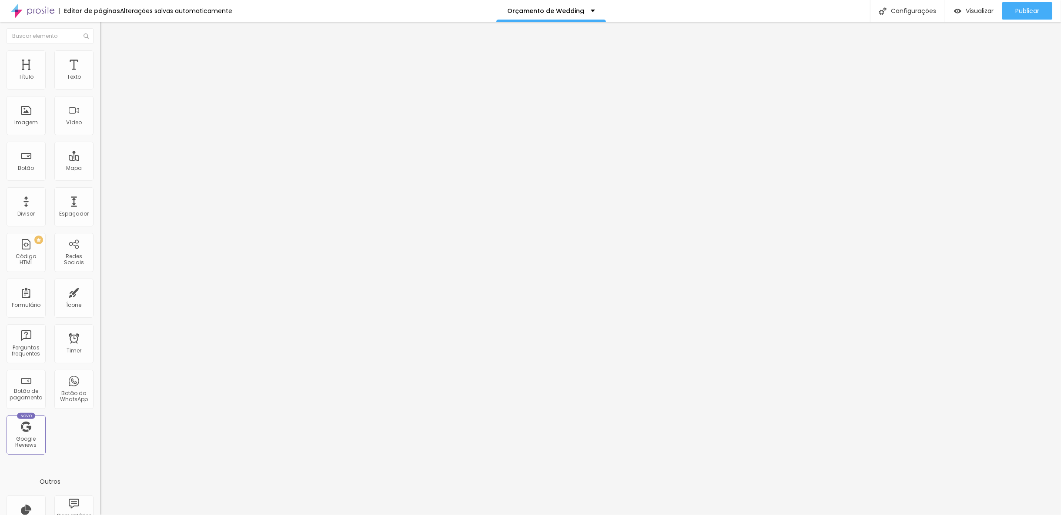
type input "5"
type input "0"
type input "5"
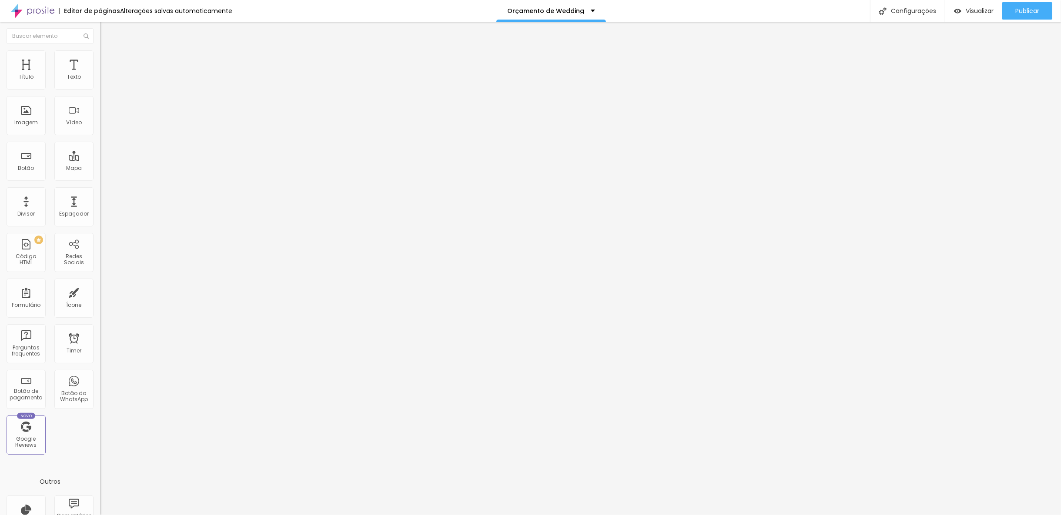
type input "10"
drag, startPoint x: 37, startPoint y: 84, endPoint x: 27, endPoint y: 87, distance: 9.8
type input "10"
click at [100, 169] on input "range" at bounding box center [128, 172] width 56 height 7
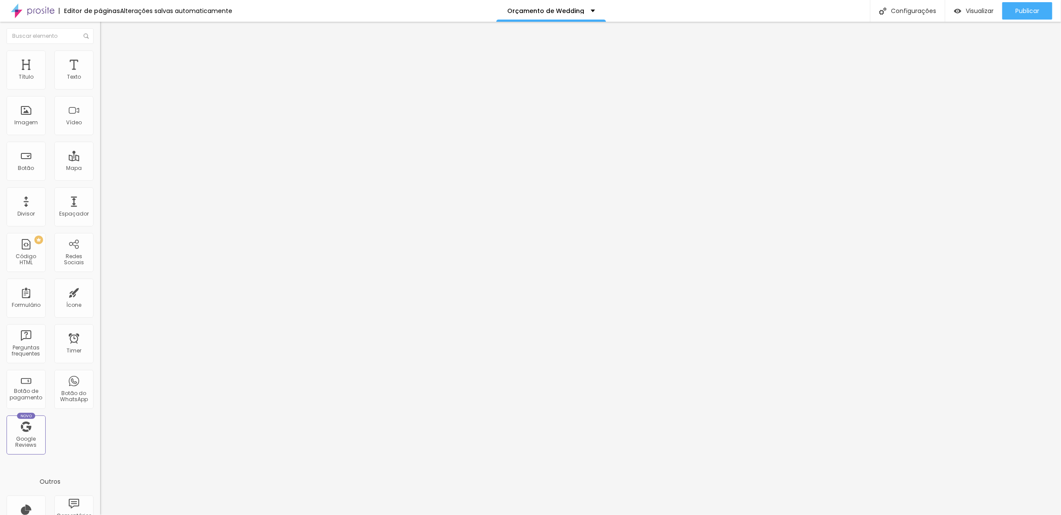
click at [100, 57] on li "Estilo" at bounding box center [150, 54] width 100 height 9
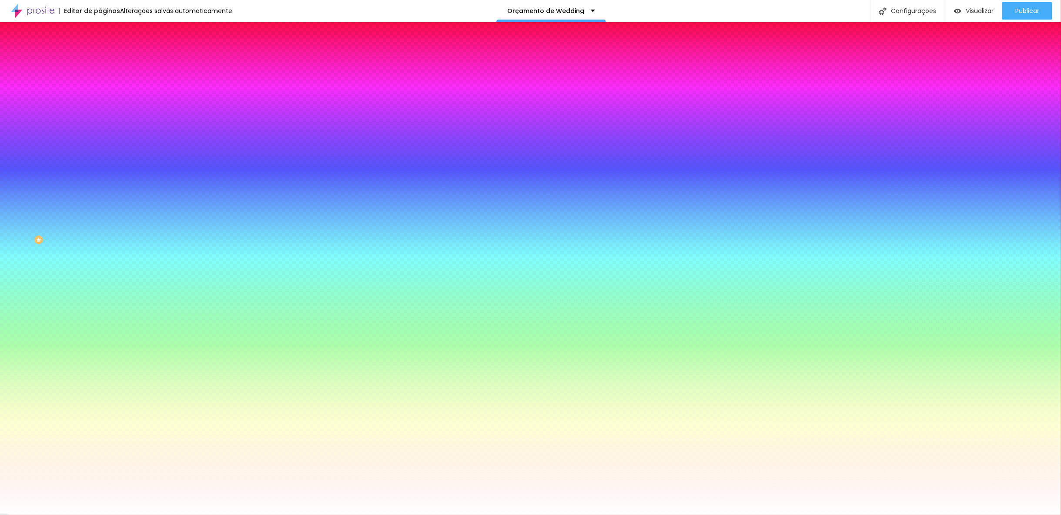
click at [100, 50] on li "Conteúdo" at bounding box center [150, 46] width 100 height 9
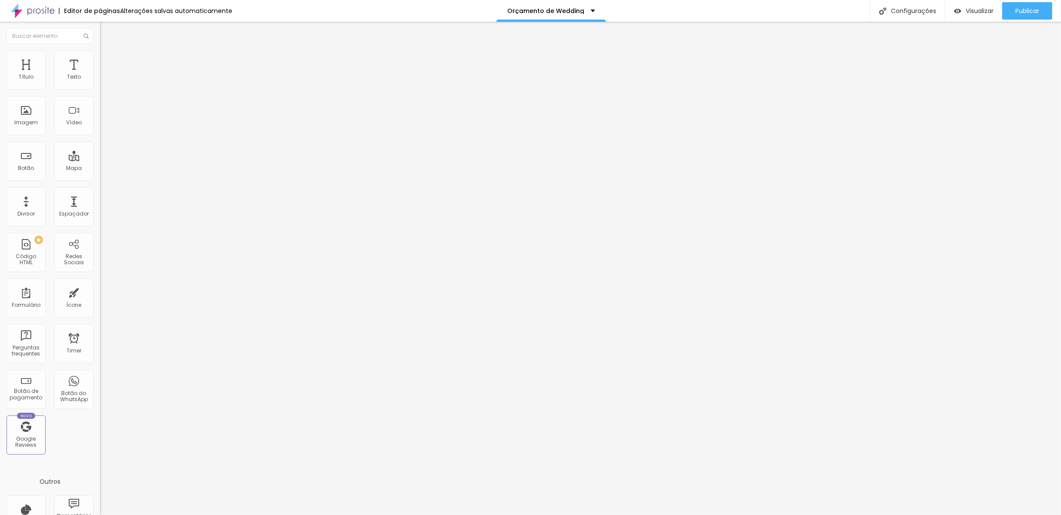
click at [100, 86] on img at bounding box center [103, 83] width 6 height 6
click at [100, 87] on img at bounding box center [103, 90] width 6 height 6
click at [100, 80] on div at bounding box center [150, 76] width 100 height 7
click at [108, 60] on span "Estilo" at bounding box center [114, 56] width 13 height 7
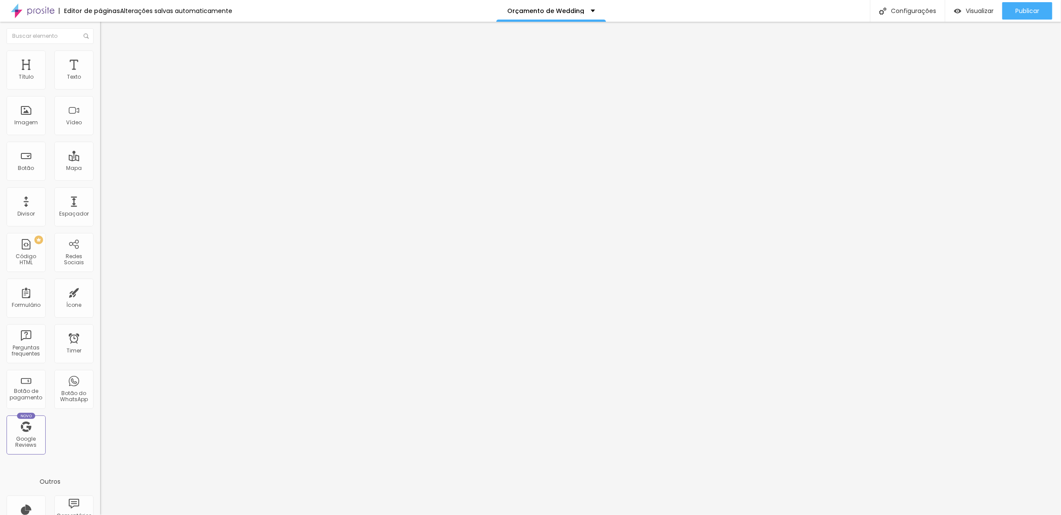
click at [108, 60] on span "Estilo" at bounding box center [114, 56] width 13 height 7
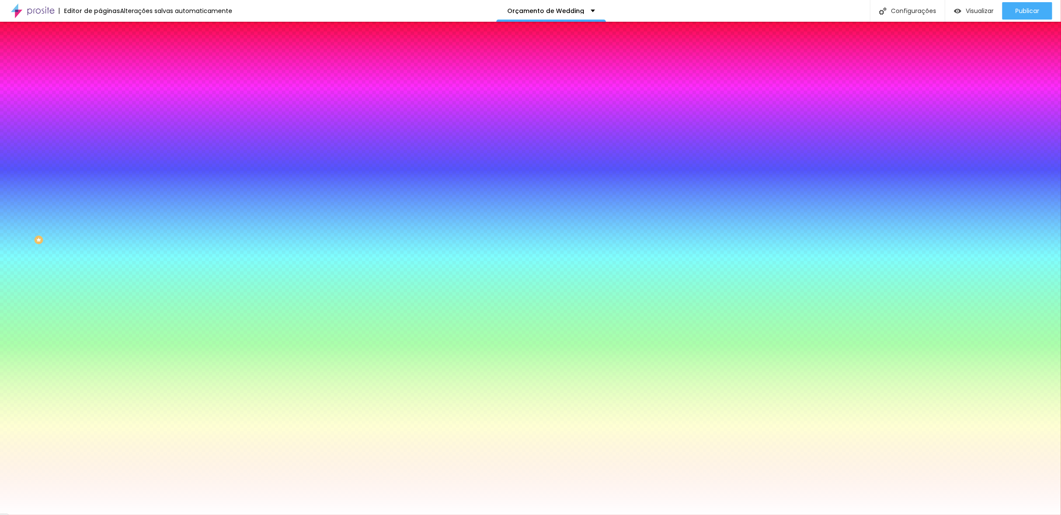
paste input "E9E6E6"
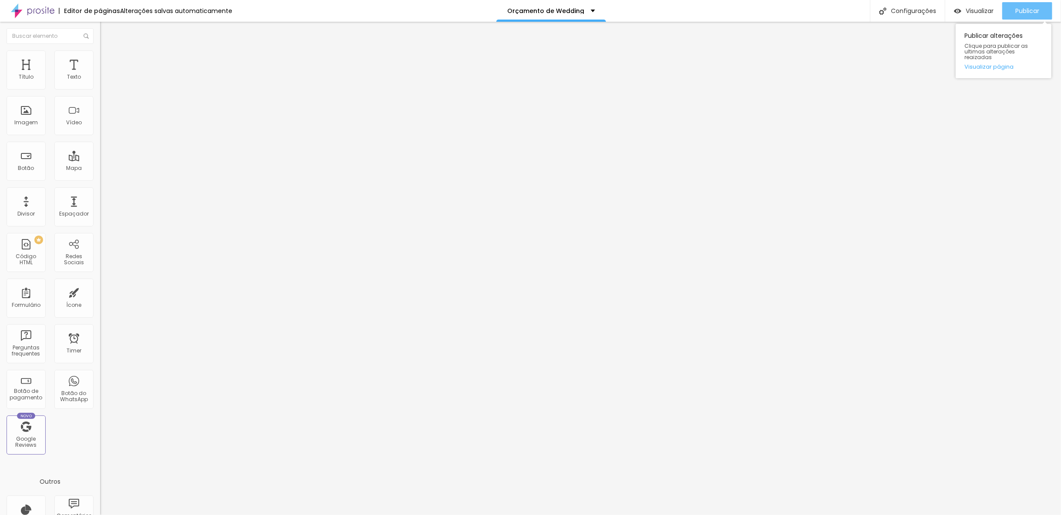
click at [954, 14] on span "Publicar" at bounding box center [1027, 10] width 24 height 7
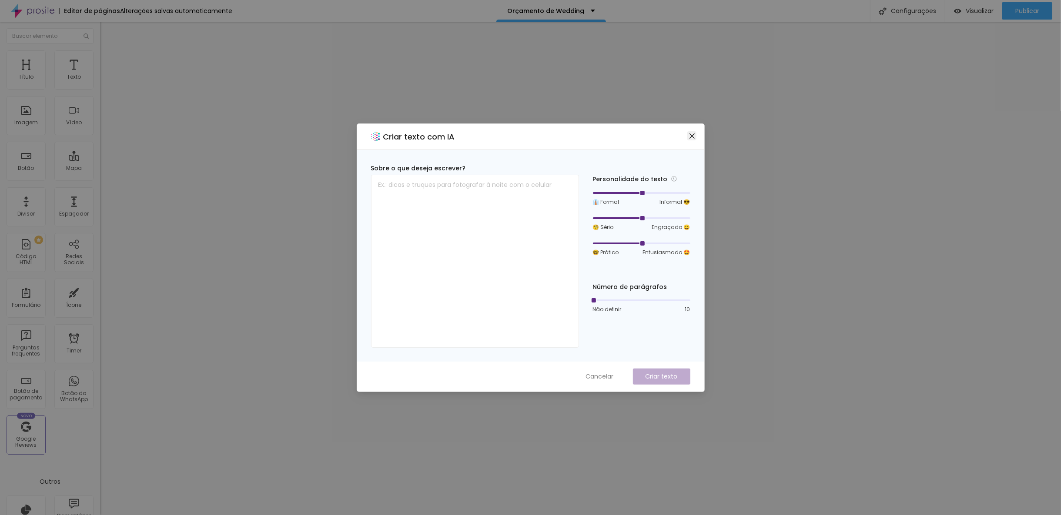
click at [689, 137] on icon "close" at bounding box center [691, 136] width 7 height 7
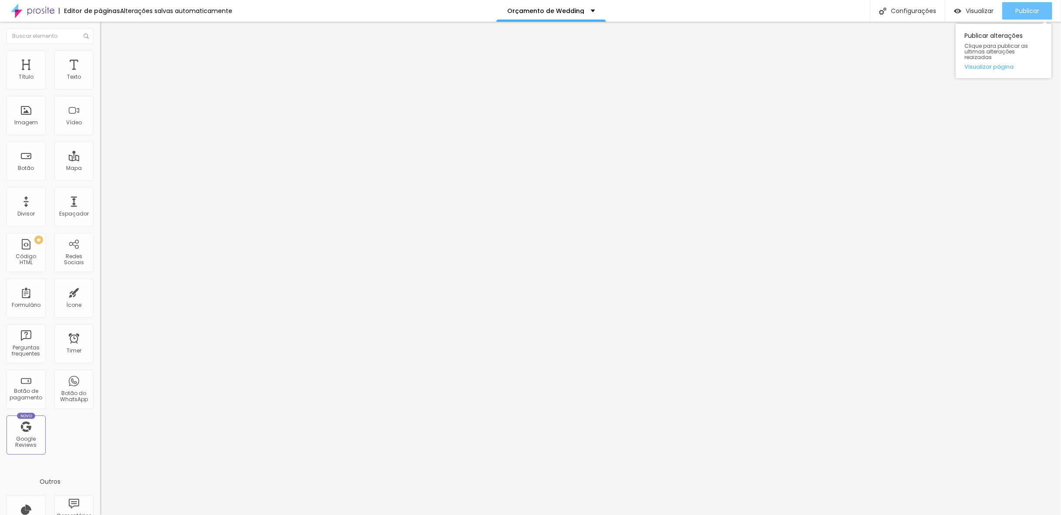
click at [954, 12] on span "Publicar" at bounding box center [1027, 10] width 24 height 7
click at [100, 57] on ul "Conteúdo Estilo Avançado" at bounding box center [150, 55] width 100 height 26
click at [108, 60] on span "Estilo" at bounding box center [114, 56] width 13 height 7
click at [100, 58] on li "Estilo" at bounding box center [150, 54] width 100 height 9
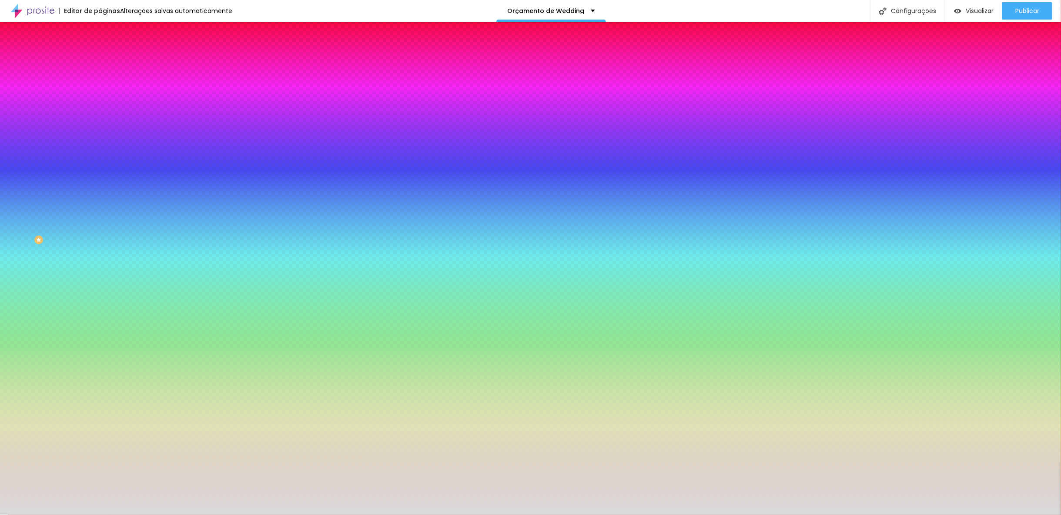
paste input "E9E6E6"
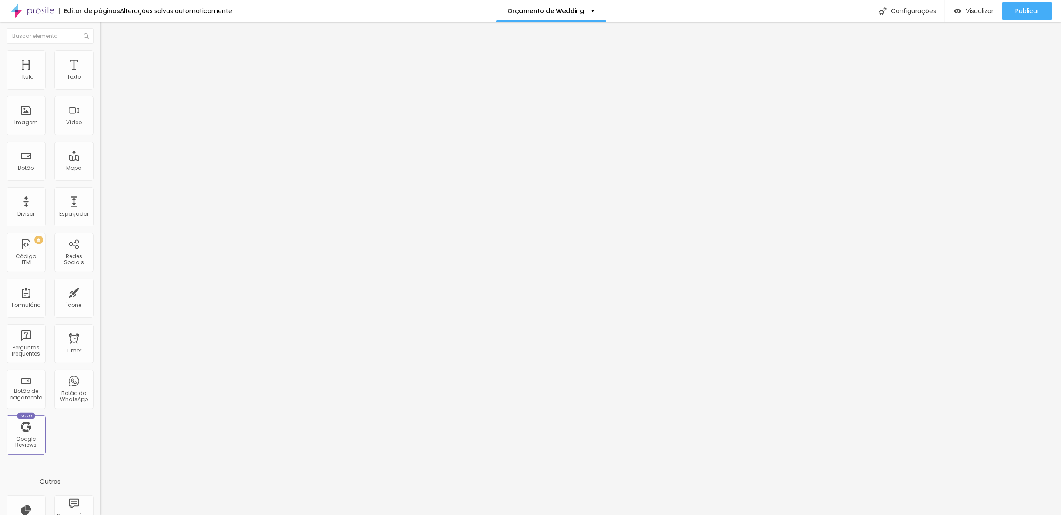
click at [108, 60] on span "Estilo" at bounding box center [114, 56] width 13 height 7
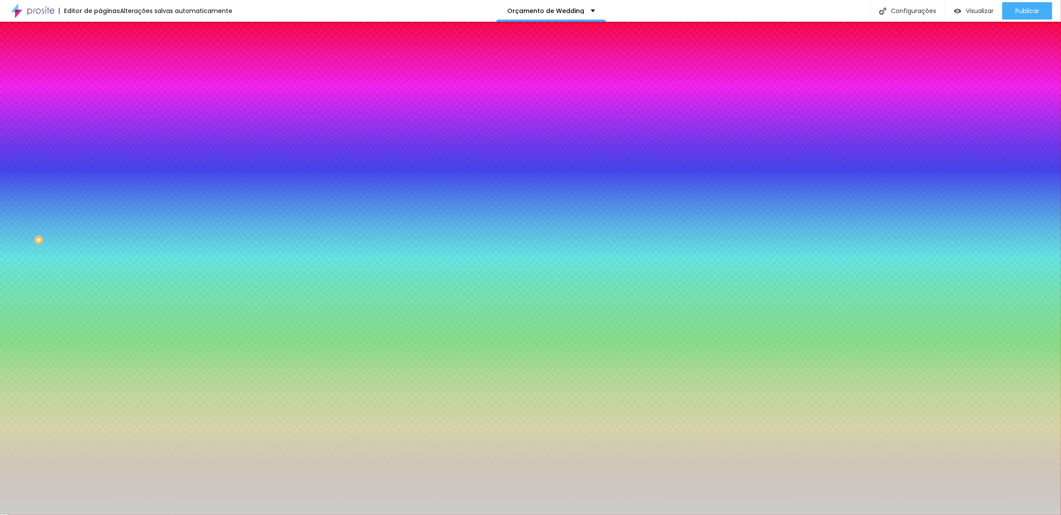
scroll to position [0, 2]
paste input "E9E6E6"
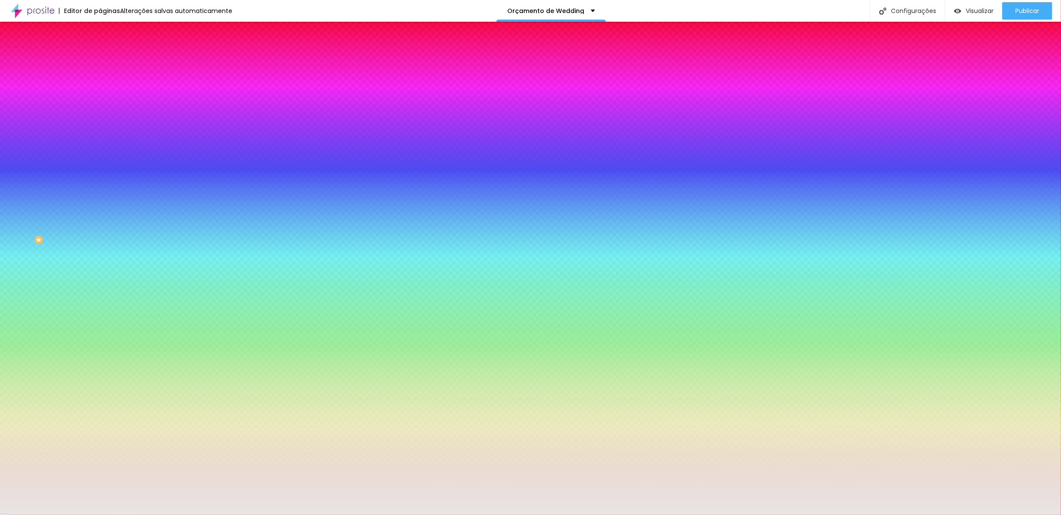
scroll to position [0, 0]
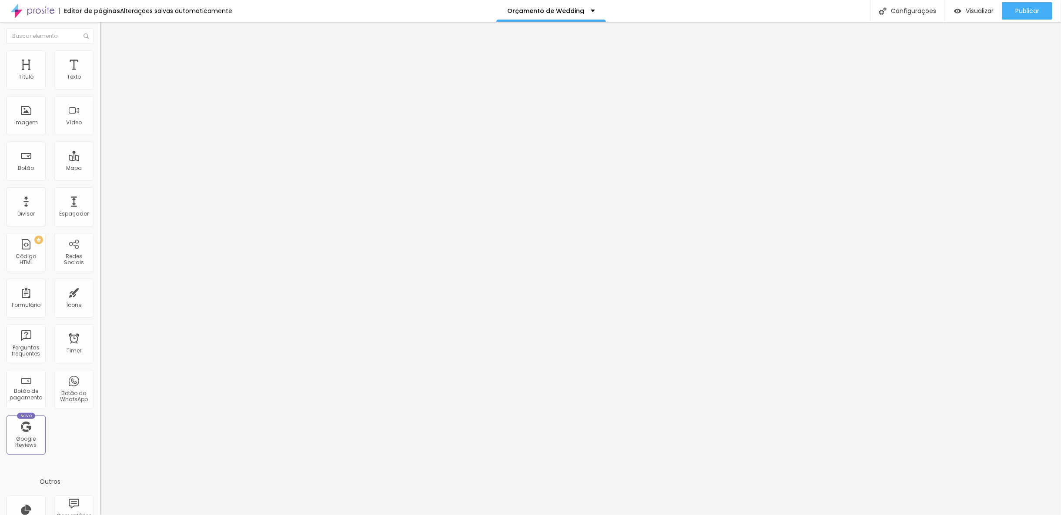
click at [108, 58] on span "Estilo" at bounding box center [114, 56] width 13 height 7
click at [954, 13] on span "Publicar" at bounding box center [1027, 10] width 24 height 7
click at [954, 12] on span "Publicar" at bounding box center [1027, 10] width 24 height 7
click at [954, 12] on button "Publicar" at bounding box center [1027, 10] width 50 height 17
click at [954, 15] on div "Publicar" at bounding box center [1027, 10] width 24 height 17
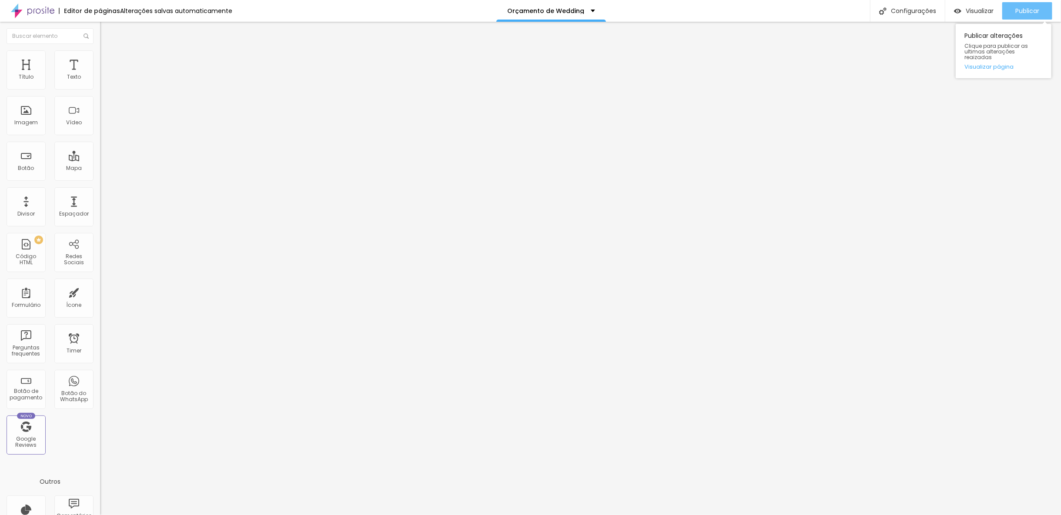
click at [954, 11] on button "Publicar" at bounding box center [1027, 10] width 50 height 17
click at [100, 56] on img at bounding box center [104, 54] width 8 height 8
click at [100, 51] on img at bounding box center [104, 54] width 8 height 8
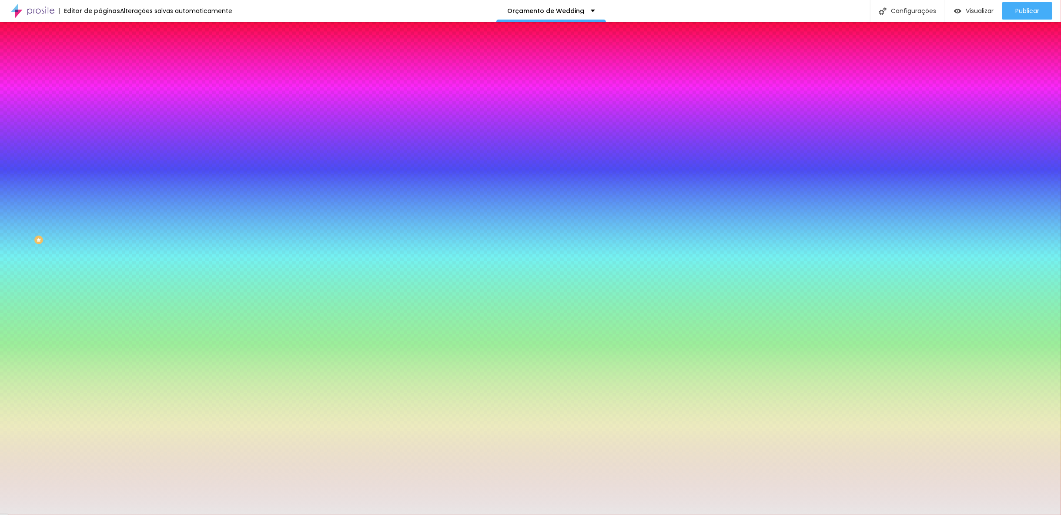
click at [100, 59] on img at bounding box center [104, 63] width 8 height 8
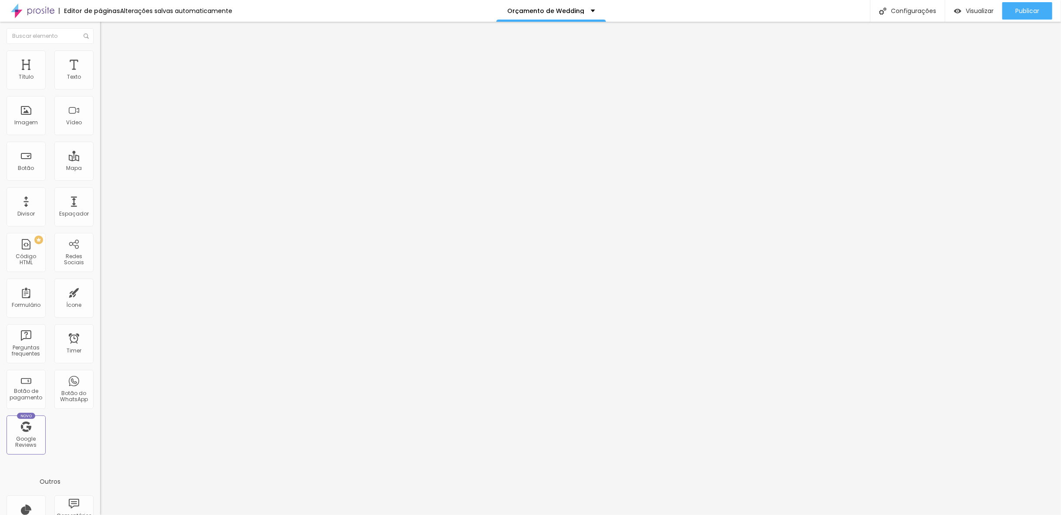
drag, startPoint x: 18, startPoint y: 87, endPoint x: 28, endPoint y: 85, distance: 10.2
click at [100, 169] on input "range" at bounding box center [128, 172] width 56 height 7
click at [954, 9] on span "Publicar" at bounding box center [1027, 10] width 24 height 7
click at [108, 59] on span "Avançado" at bounding box center [122, 56] width 29 height 7
click at [100, 50] on img at bounding box center [104, 46] width 8 height 8
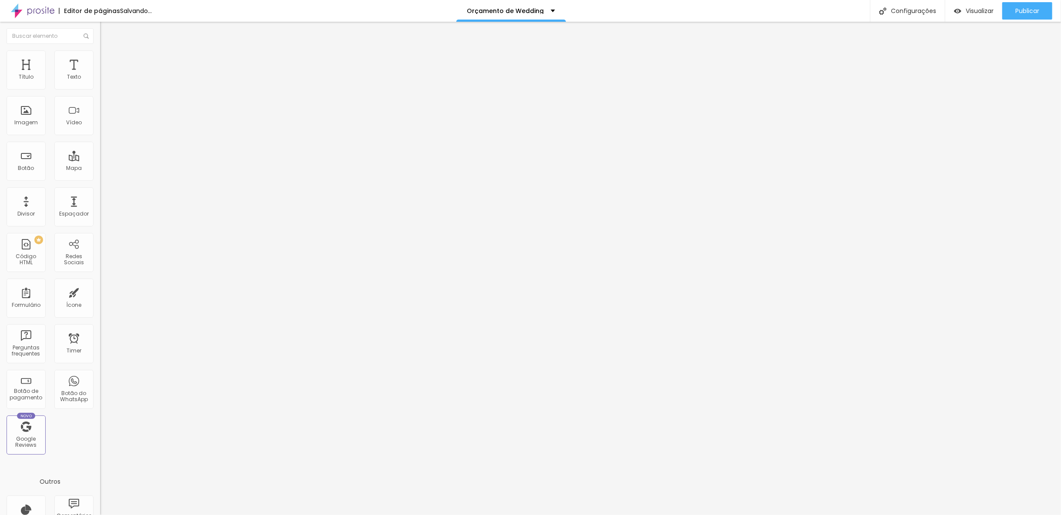
drag, startPoint x: 18, startPoint y: 184, endPoint x: 31, endPoint y: 184, distance: 12.6
click at [100, 205] on input "range" at bounding box center [128, 208] width 56 height 7
click at [954, 14] on span "Publicar" at bounding box center [1027, 10] width 24 height 7
click at [954, 8] on span "Publicar" at bounding box center [1027, 10] width 24 height 7
click at [954, 10] on span "Publicar" at bounding box center [1027, 10] width 24 height 7
